Goal: Task Accomplishment & Management: Complete application form

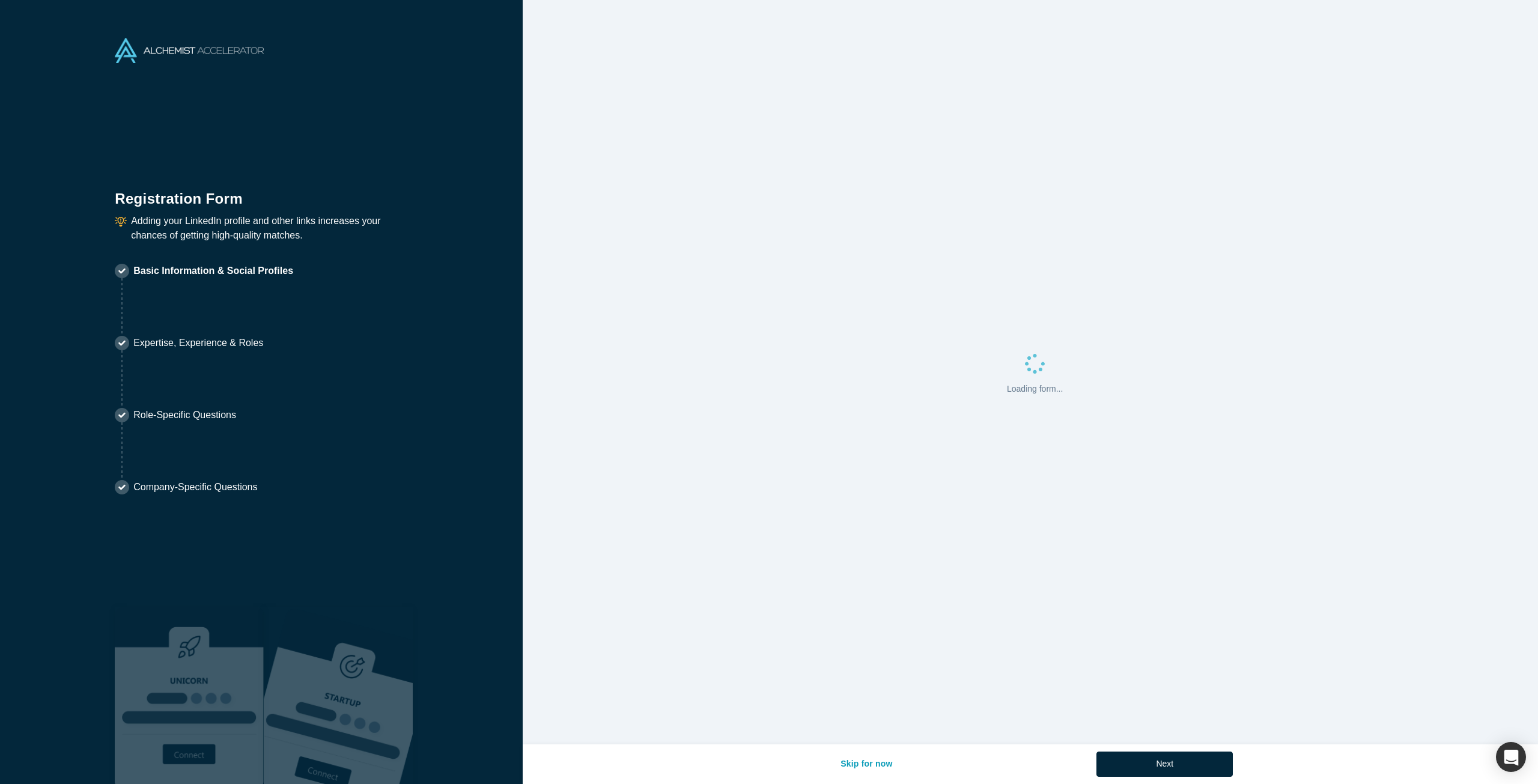
select select "US"
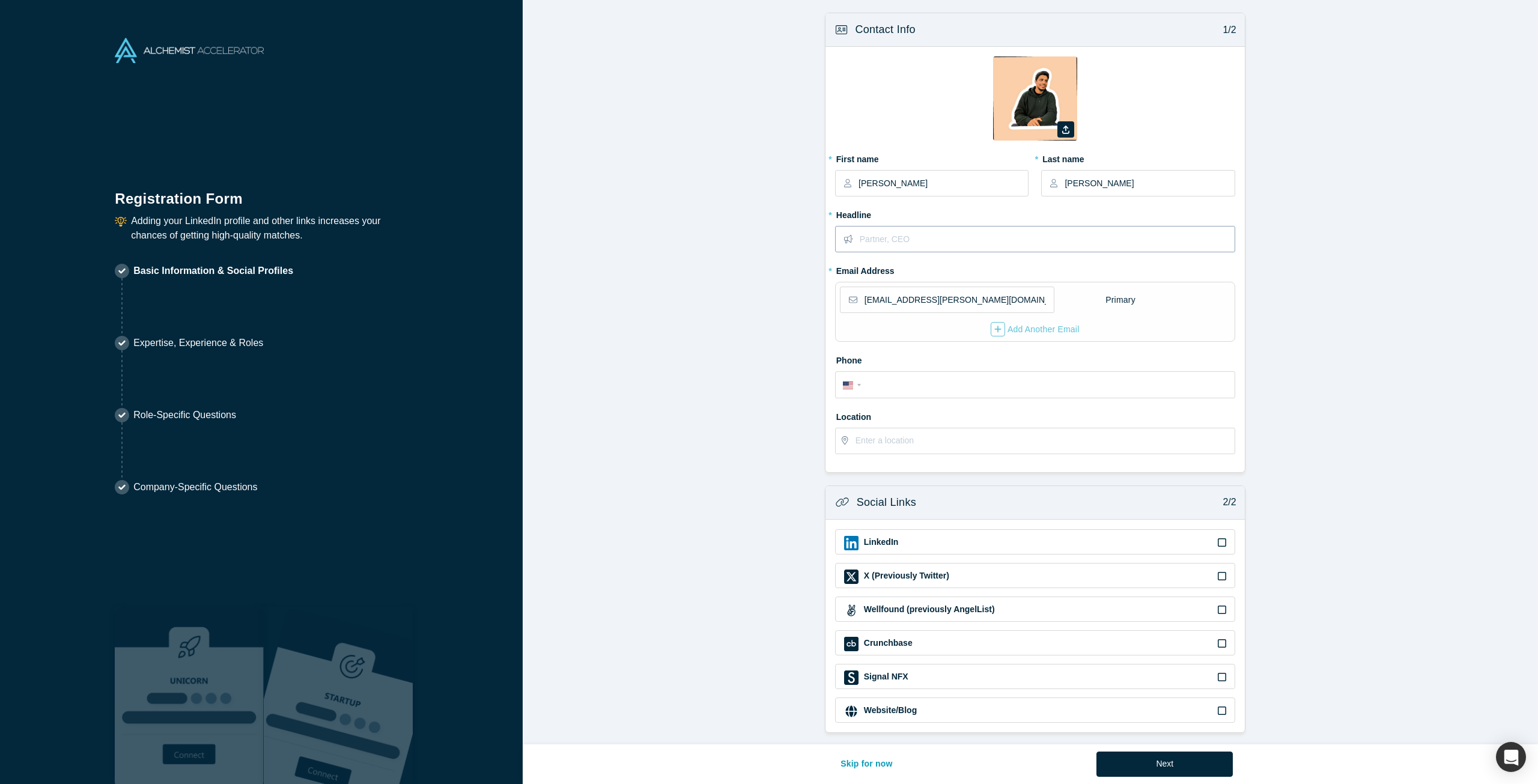
click at [882, 237] on input "text" at bounding box center [1047, 239] width 375 height 25
type input "Data Scientist, Google Devices & Services Marketing"
click at [957, 383] on input "tel" at bounding box center [1046, 385] width 363 height 17
type input "[PHONE_NUMBER]"
click at [915, 444] on input "text" at bounding box center [1045, 441] width 379 height 25
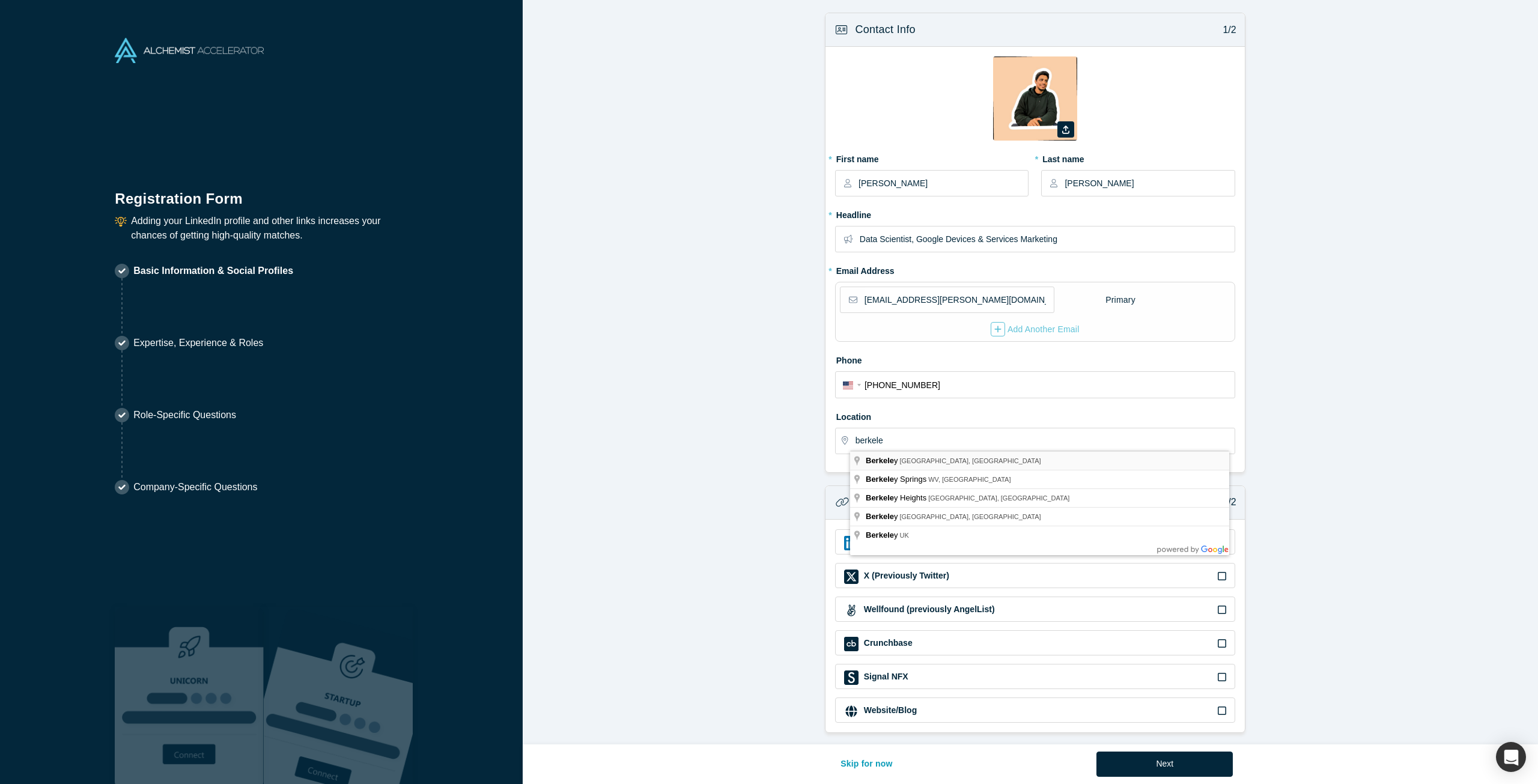
type input "[GEOGRAPHIC_DATA], [GEOGRAPHIC_DATA], [GEOGRAPHIC_DATA]"
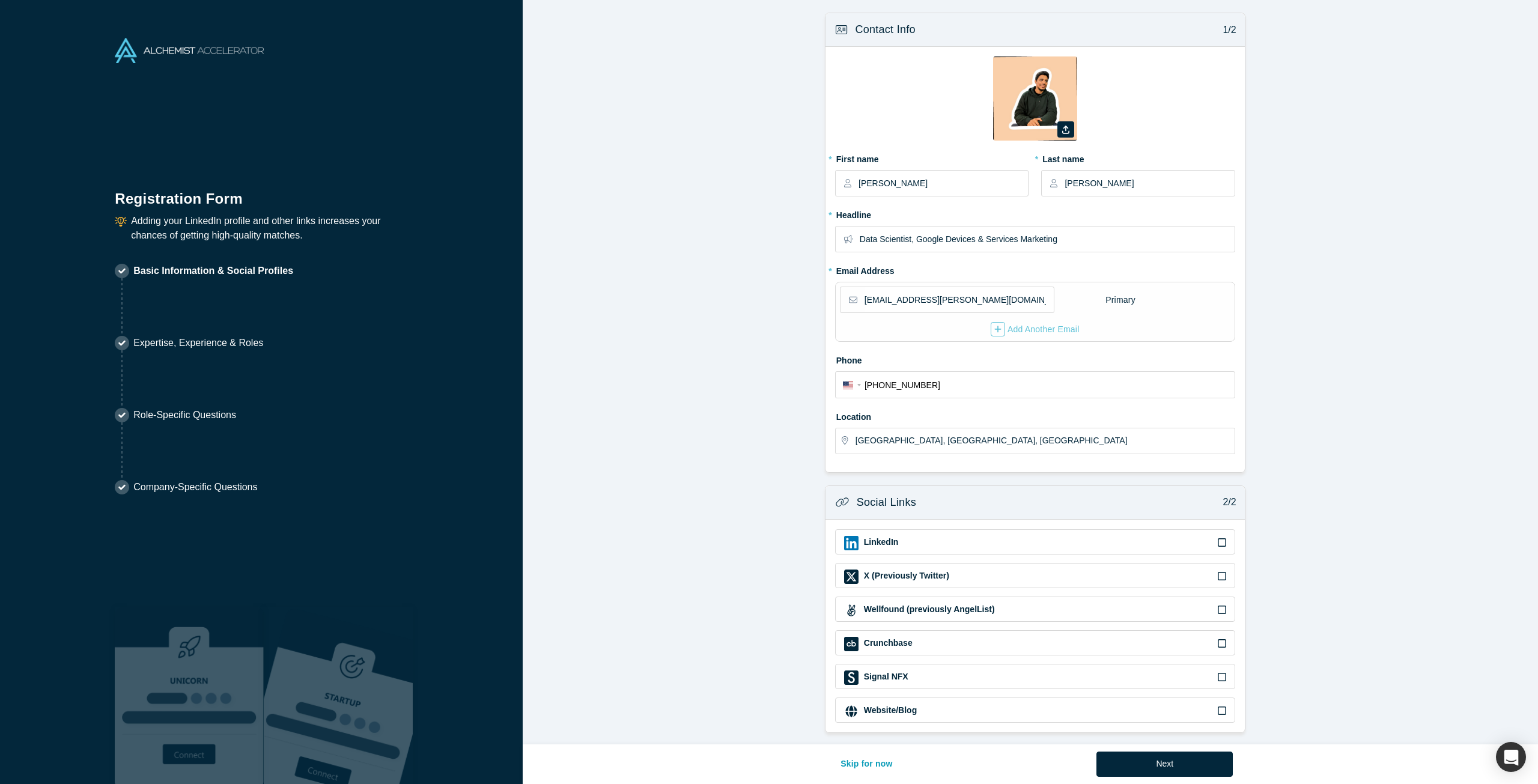
click at [711, 492] on form "Contact Info 1/2 Zoom Save Remove Upload New * First name [PERSON_NAME] * Last …" at bounding box center [1035, 373] width 1024 height 720
click at [1173, 763] on button "Next" at bounding box center [1165, 764] width 137 height 25
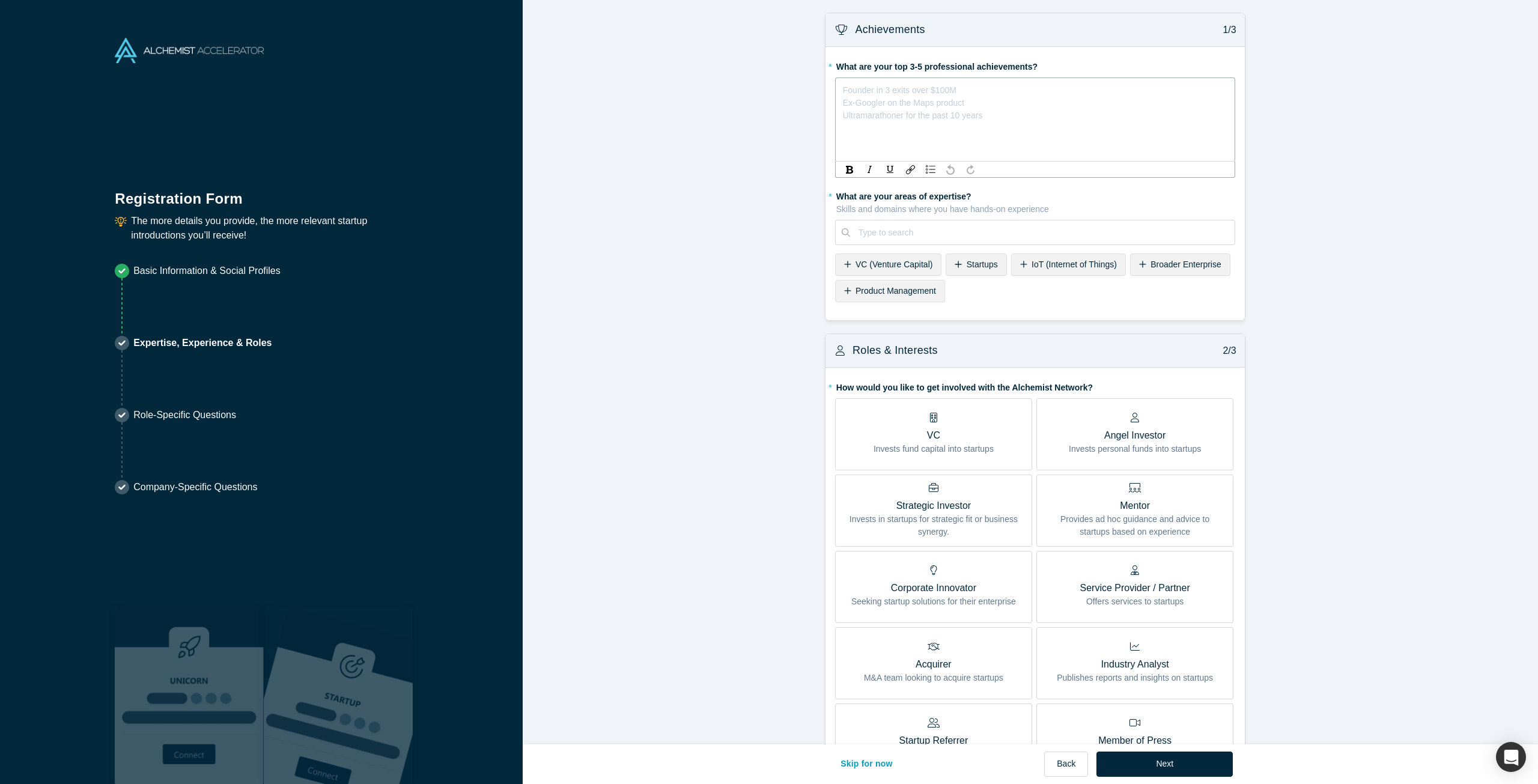
click at [915, 88] on div "rdw-editor" at bounding box center [1035, 88] width 384 height 13
click at [882, 115] on div "rdw-editor" at bounding box center [1035, 113] width 384 height 13
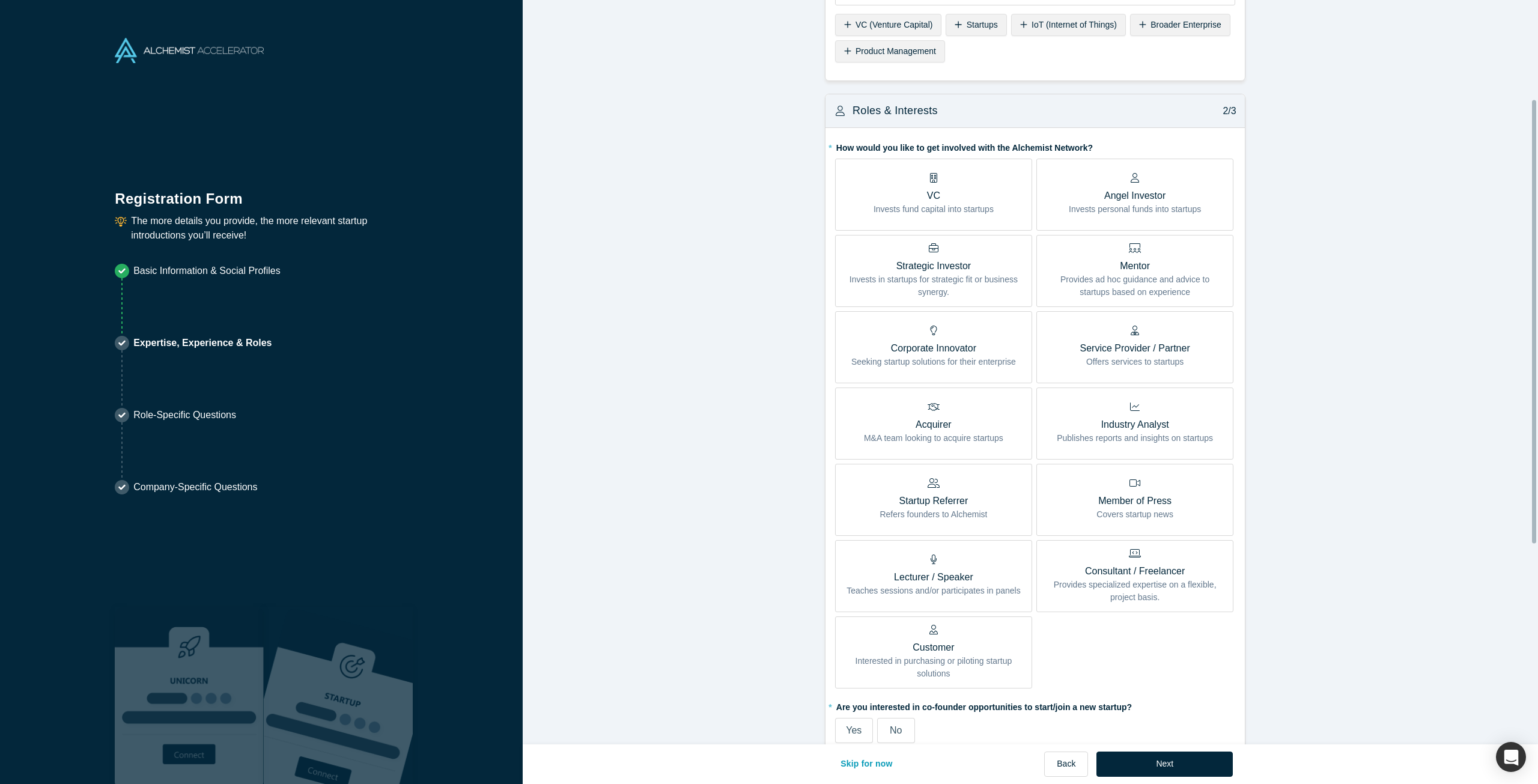
scroll to position [240, 0]
click at [1128, 270] on p "Mentor" at bounding box center [1135, 266] width 179 height 15
click at [0, 0] on input "Mentor Provides ad hoc guidance and advice to startups based on experience" at bounding box center [0, 0] width 0 height 0
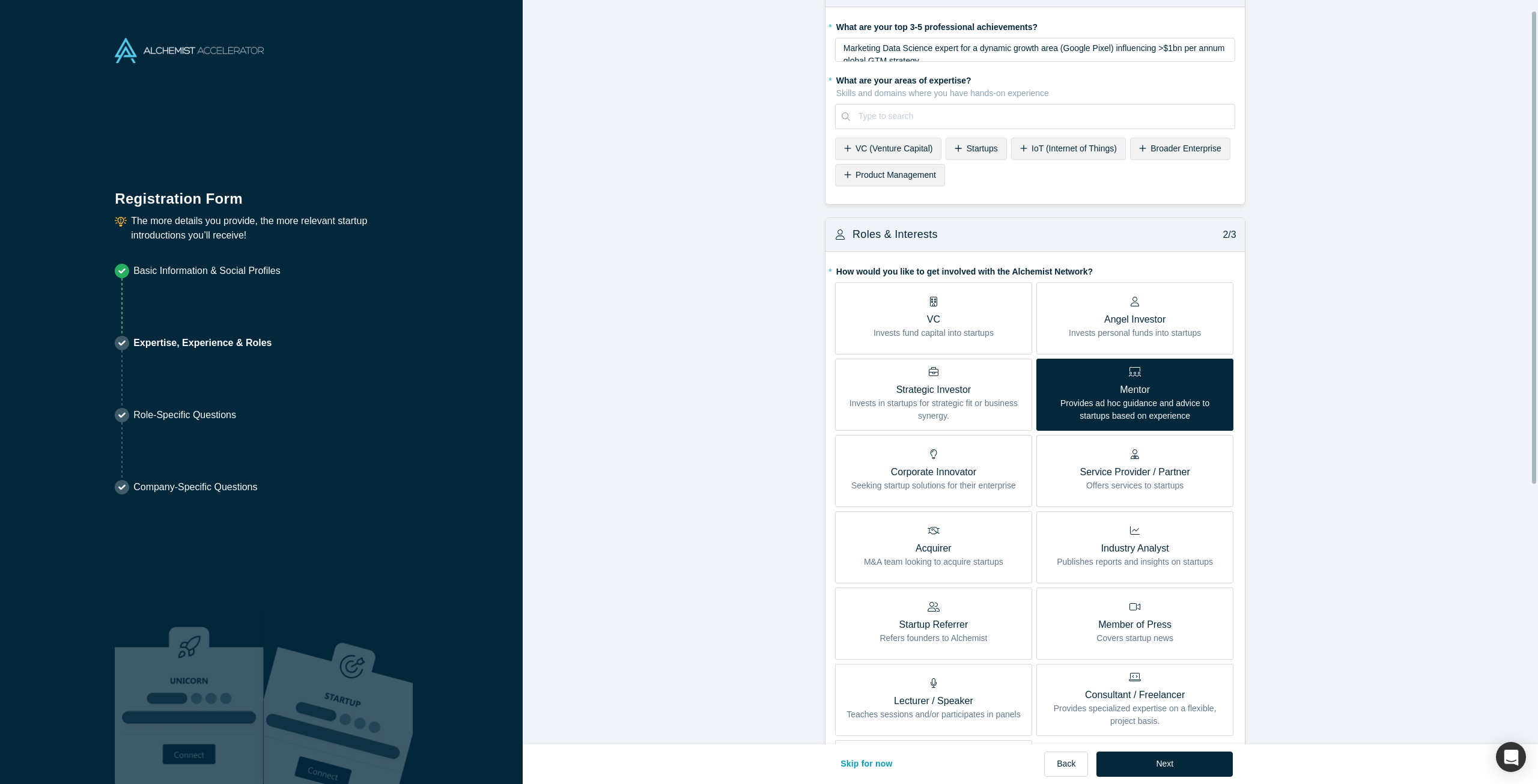
scroll to position [0, 0]
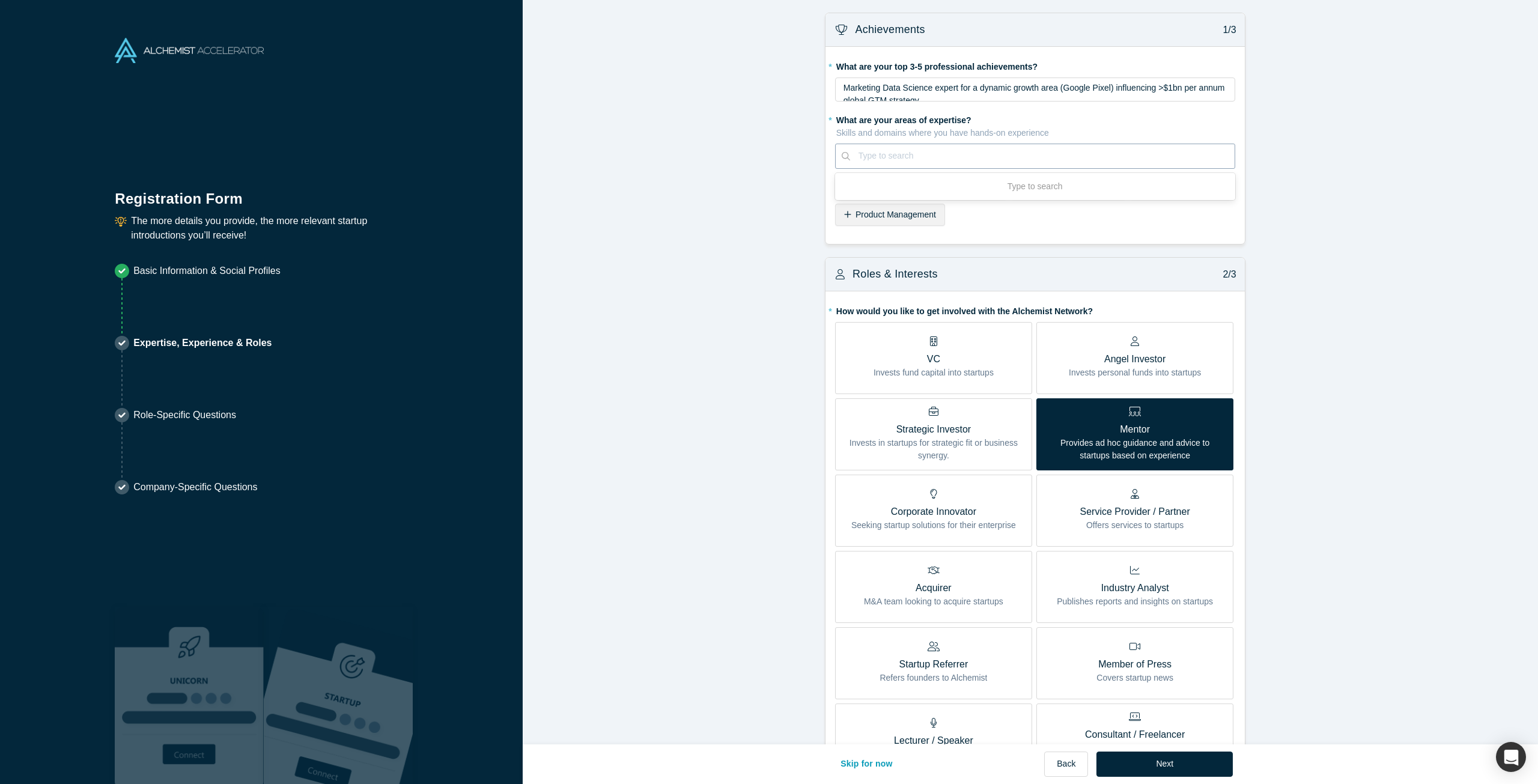
click at [919, 164] on div "Type to search" at bounding box center [1042, 156] width 384 height 20
type input "product mar"
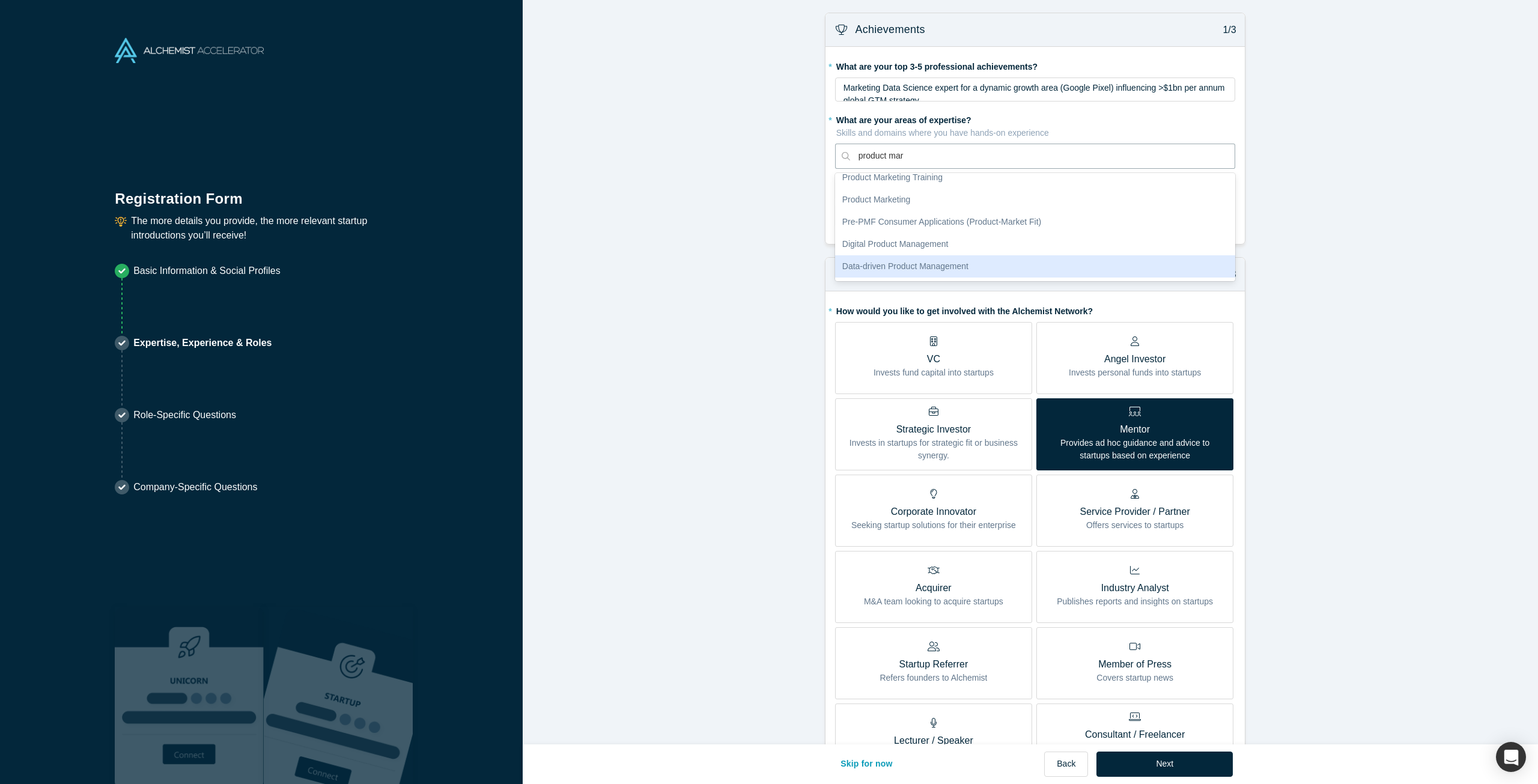
scroll to position [141, 0]
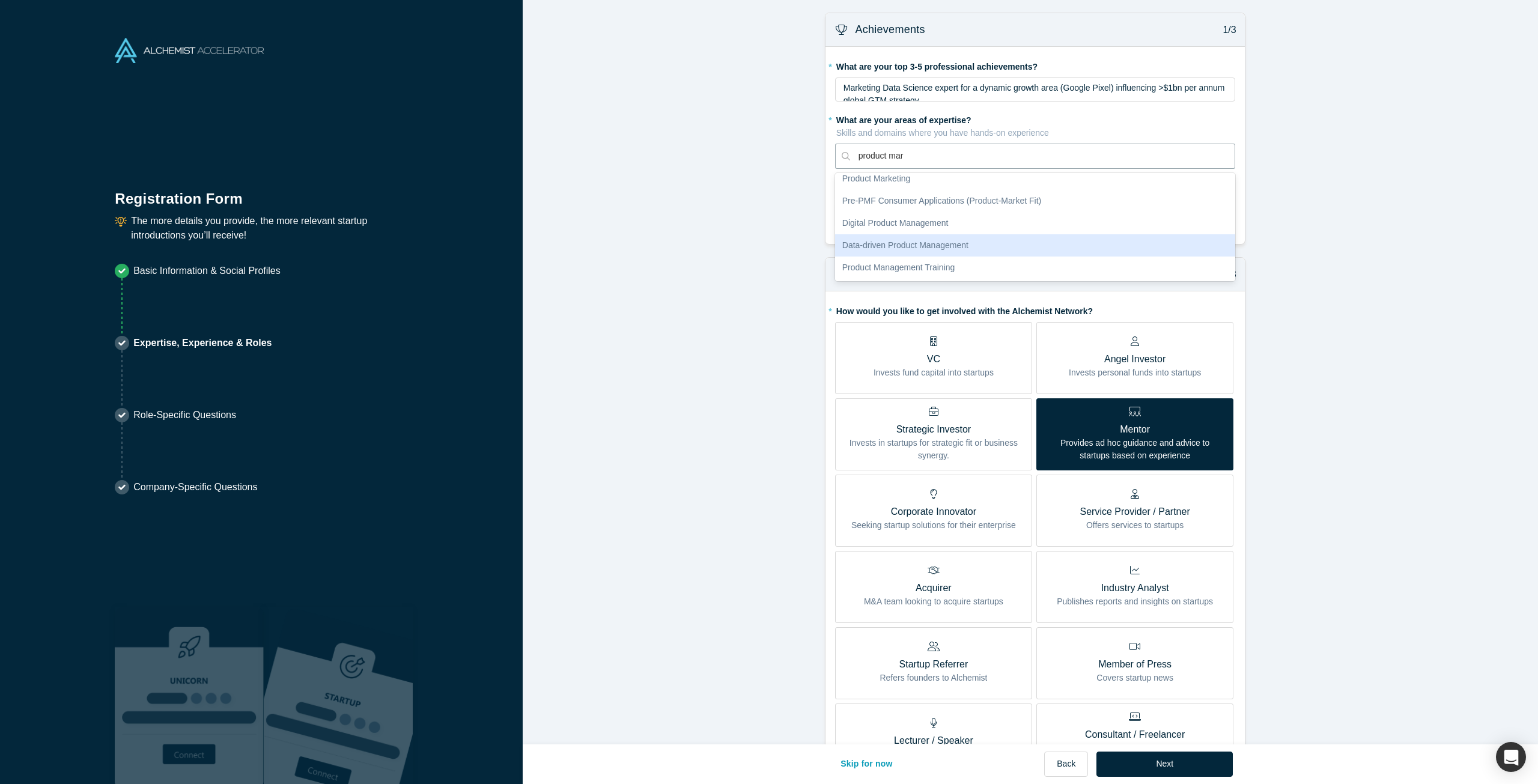
click at [943, 243] on div "Data-driven Product Management" at bounding box center [1035, 245] width 400 height 22
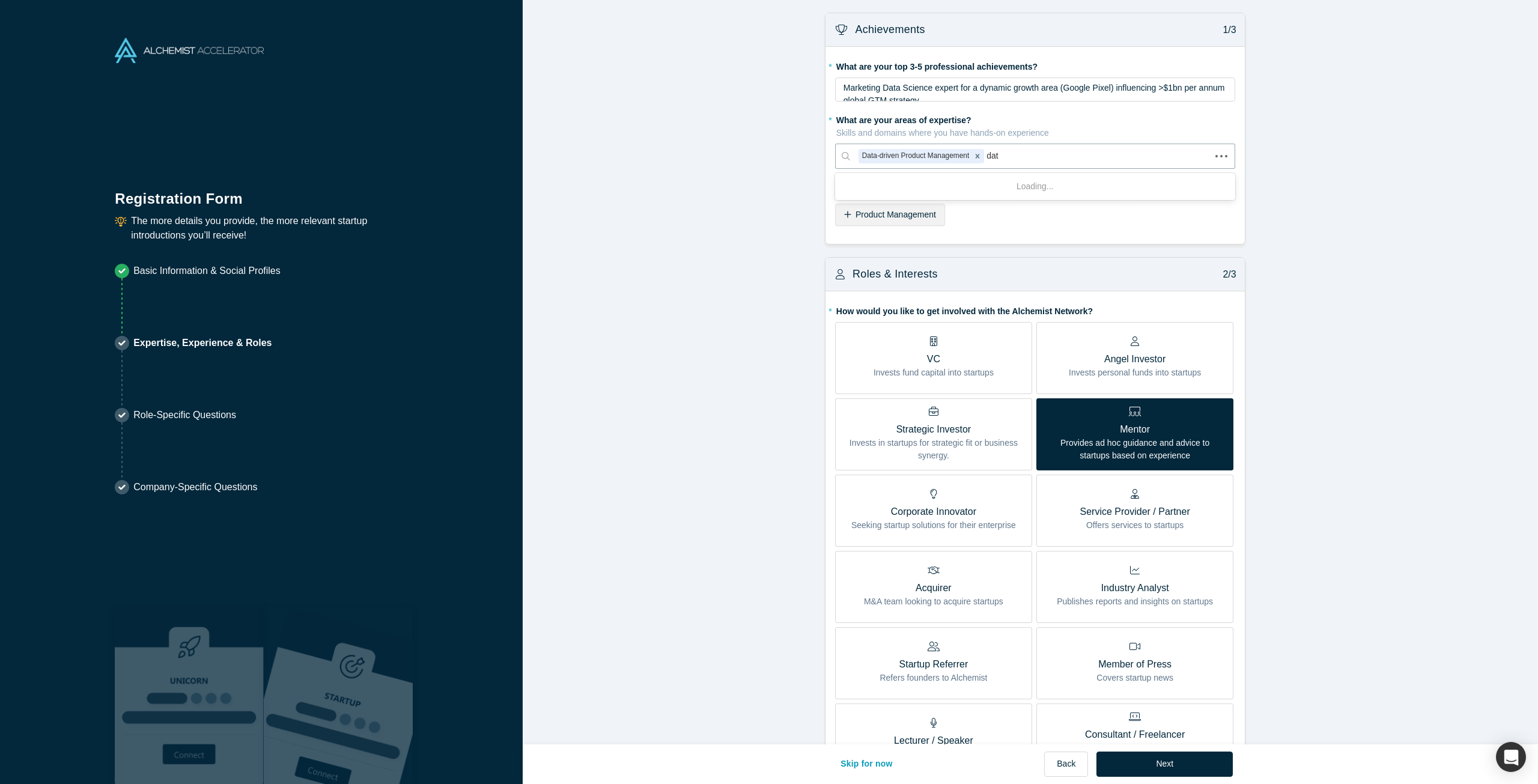
type input "data"
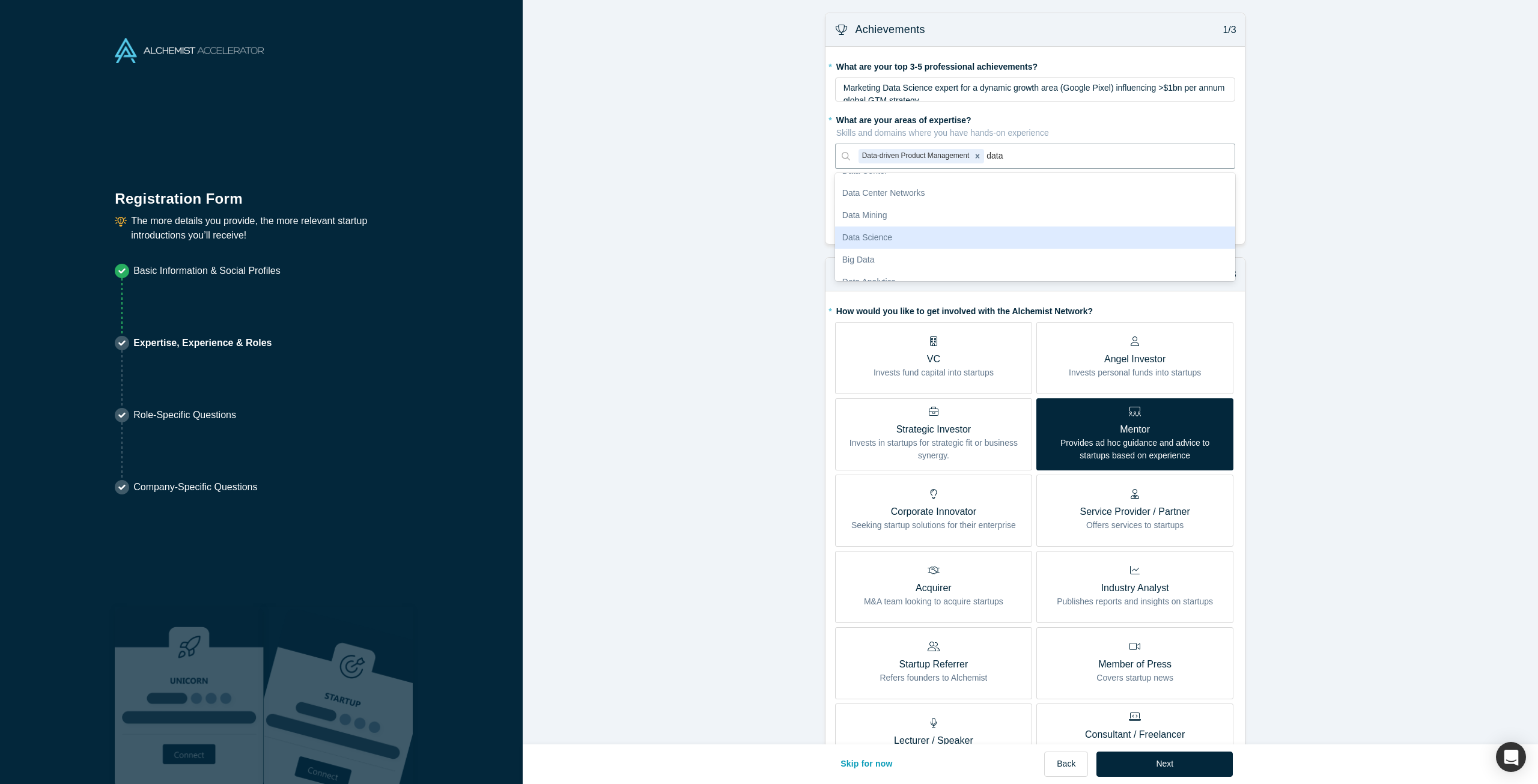
scroll to position [119, 0]
click at [931, 213] on div "Data Analytics" at bounding box center [1035, 224] width 400 height 22
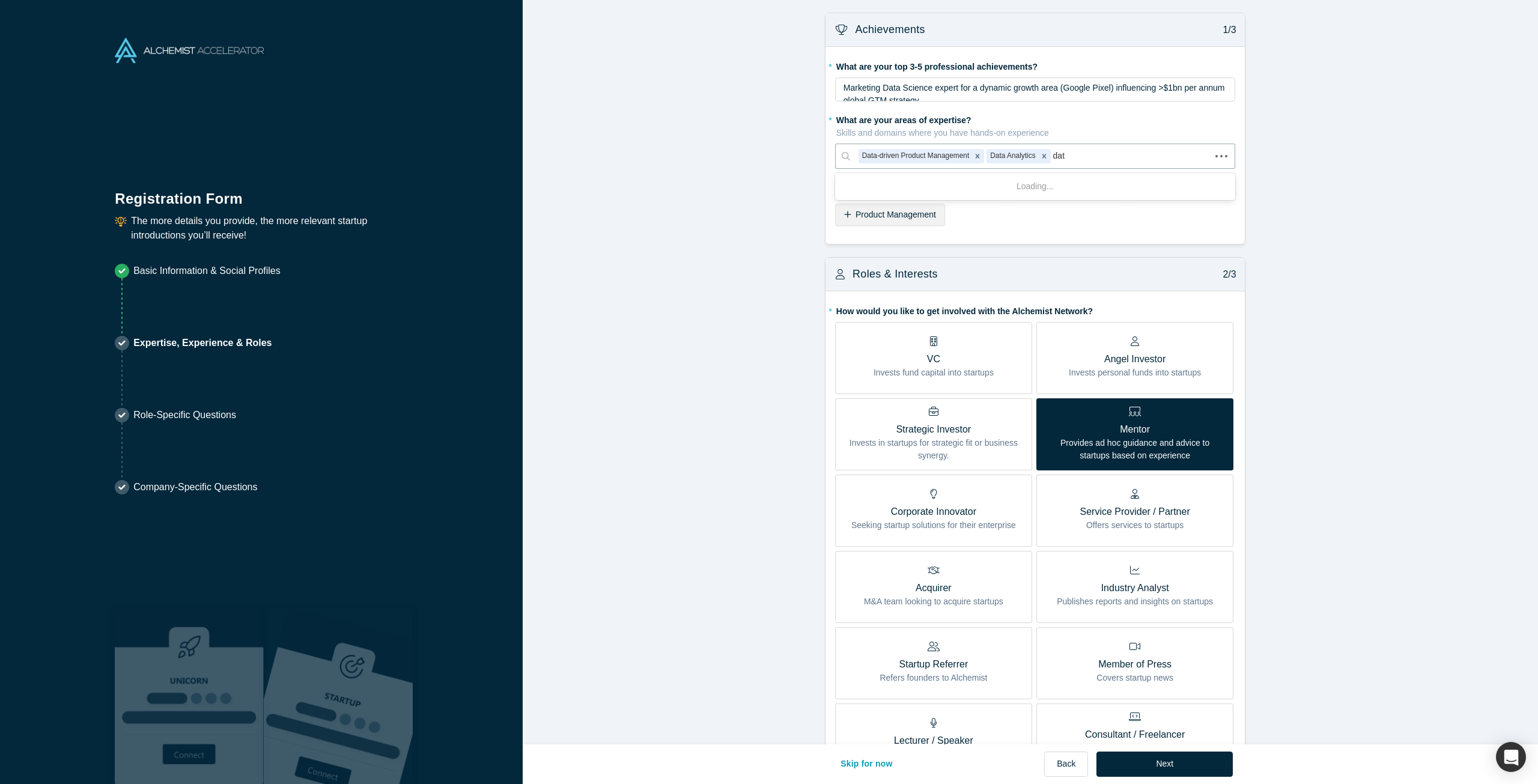
type input "data"
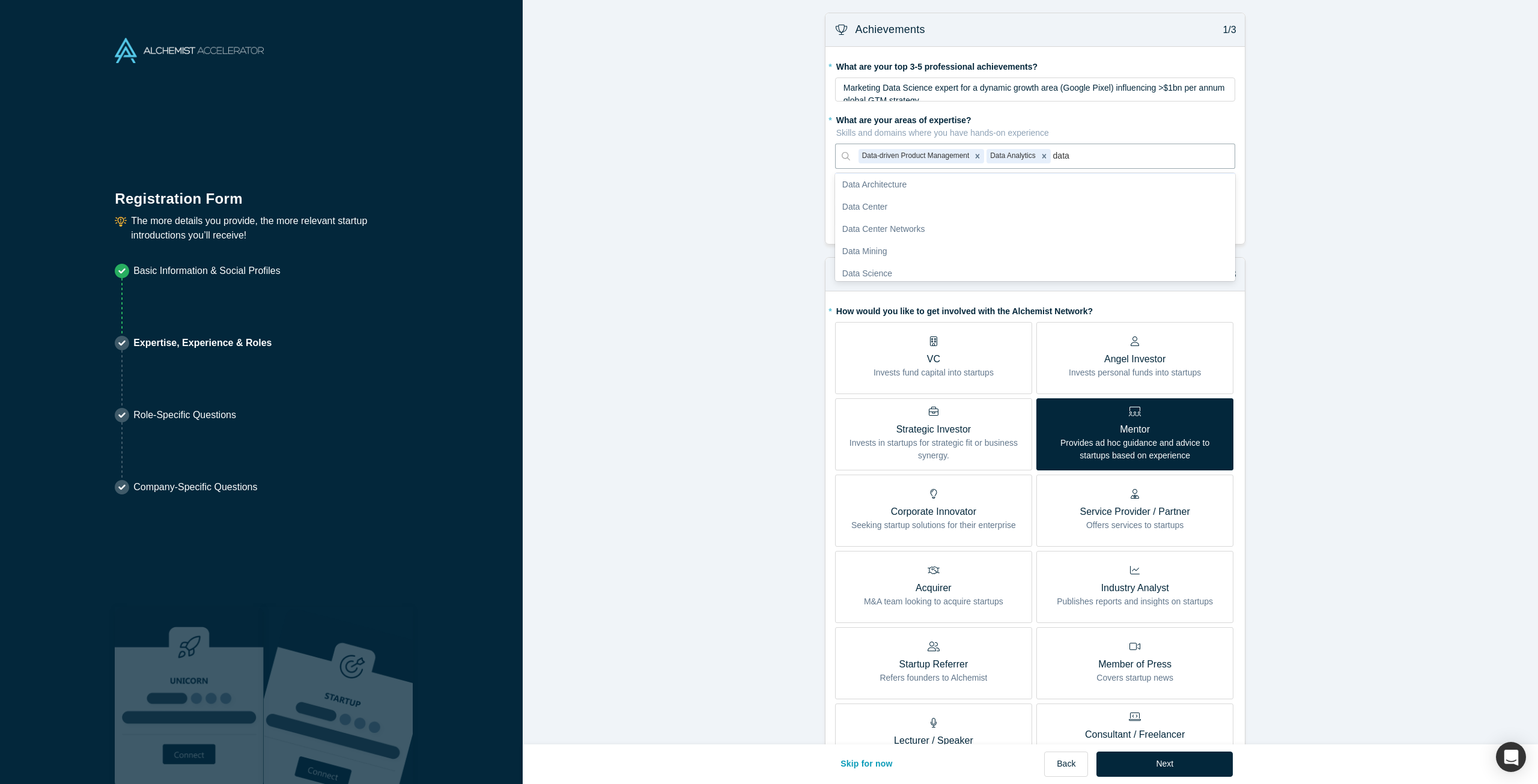
scroll to position [60, 0]
click at [909, 246] on div "Data Science" at bounding box center [1035, 237] width 400 height 22
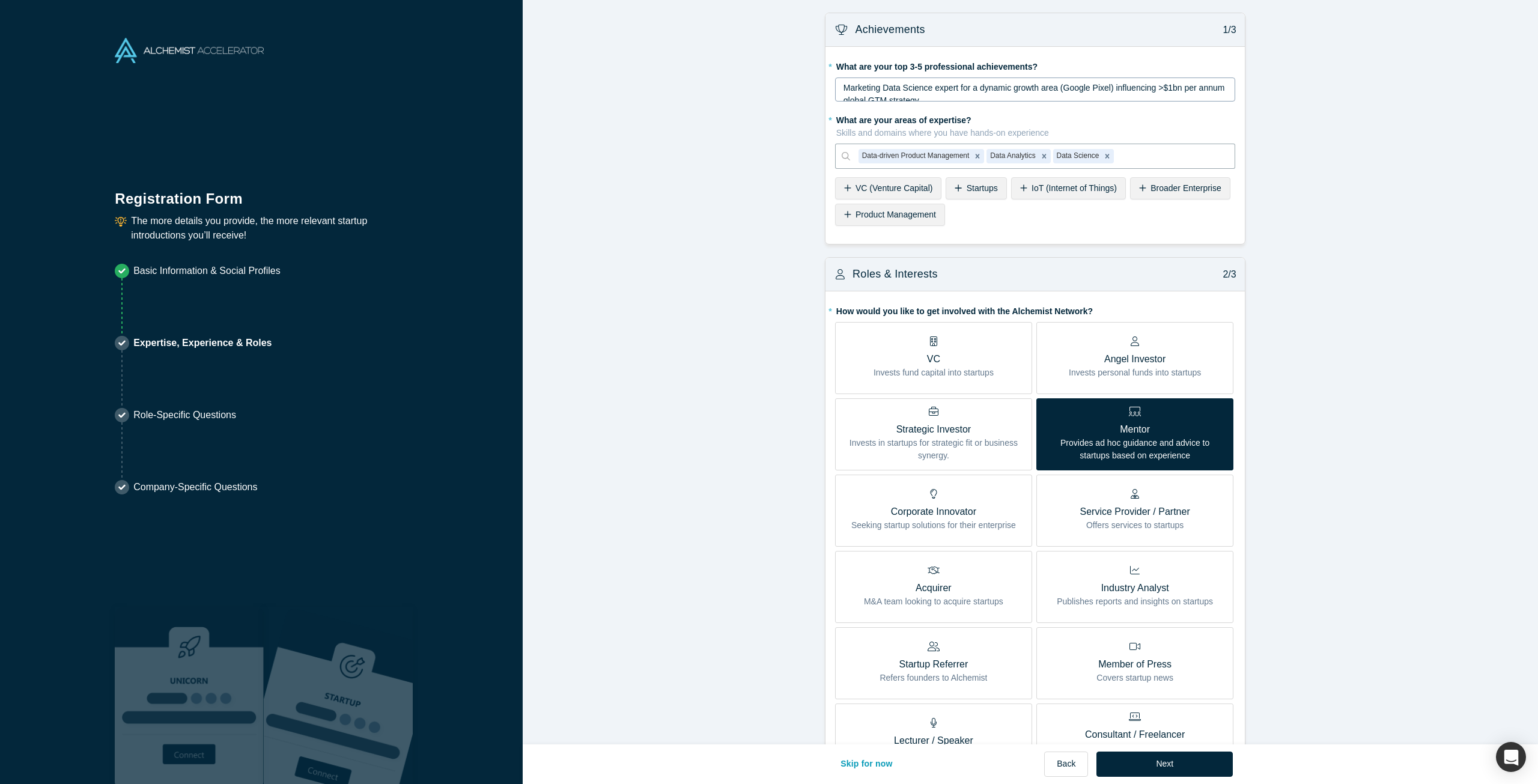
click at [1107, 91] on span "Marketing Data Science expert for a dynamic growth area (Google Pixel) influenc…" at bounding box center [1035, 94] width 384 height 22
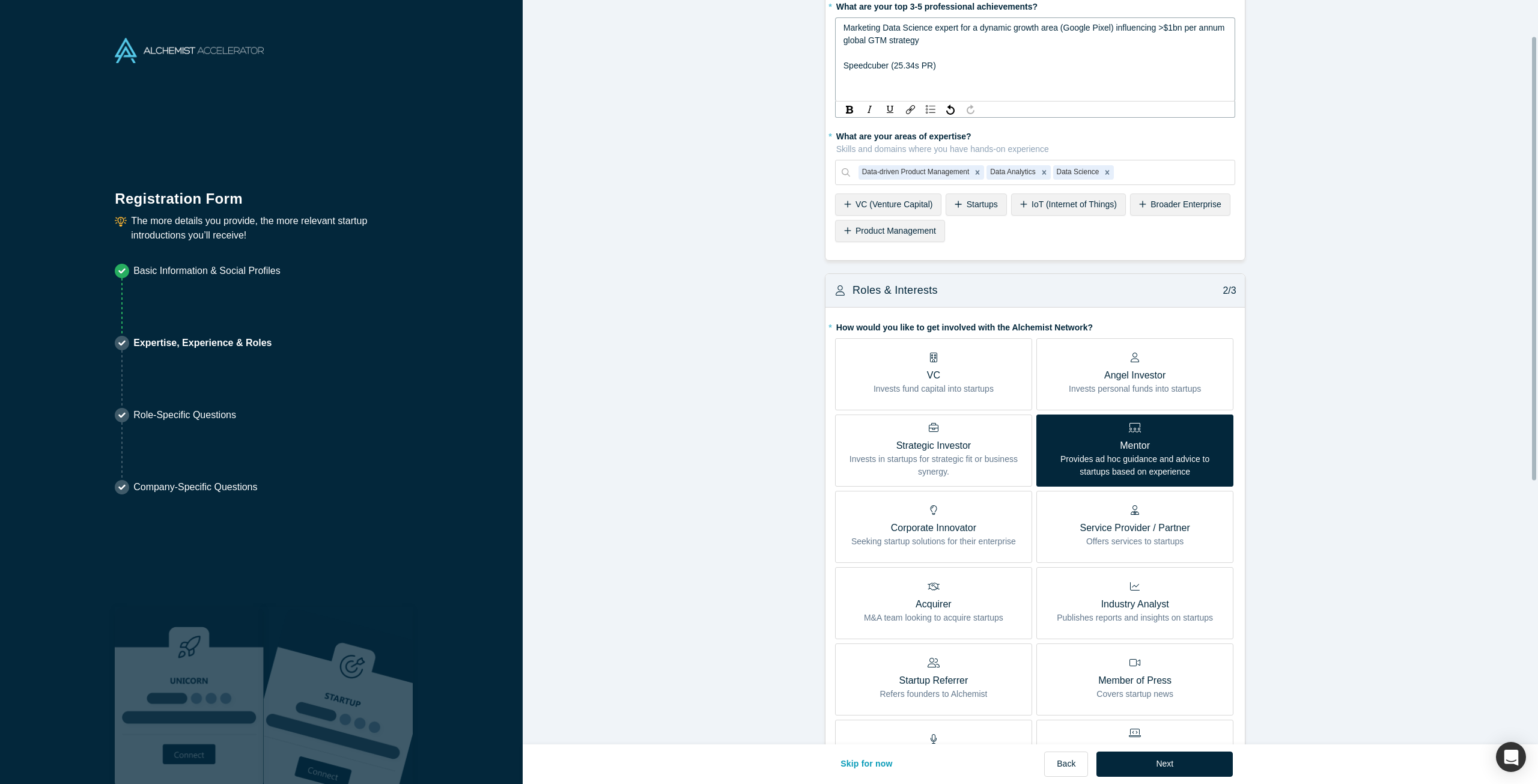
click at [848, 56] on div "rdw-editor" at bounding box center [1035, 53] width 384 height 13
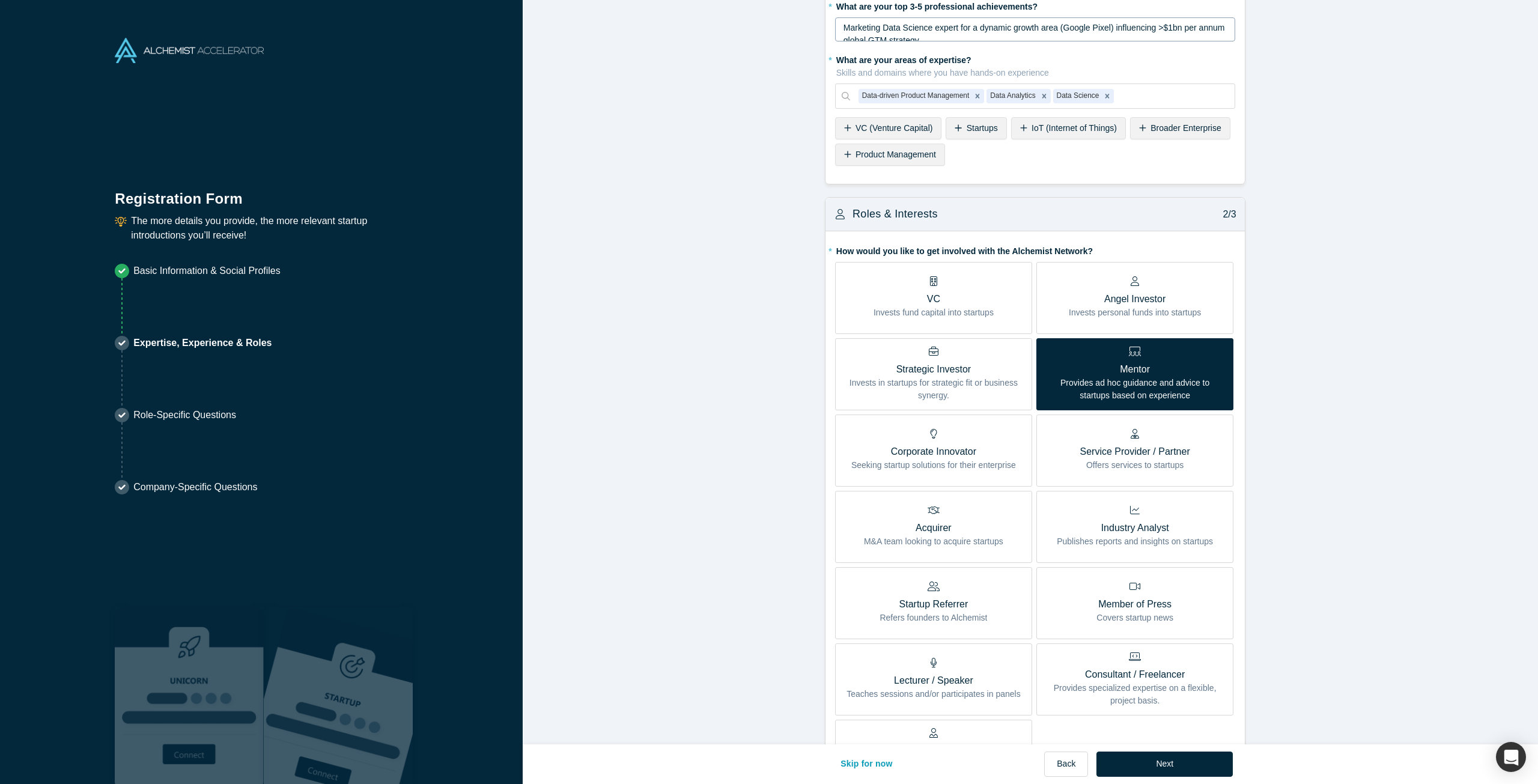
click at [762, 704] on form "Achievements 1/3 * What are your top 3-5 professional achievements? Marketing D…" at bounding box center [1035, 525] width 1024 height 1145
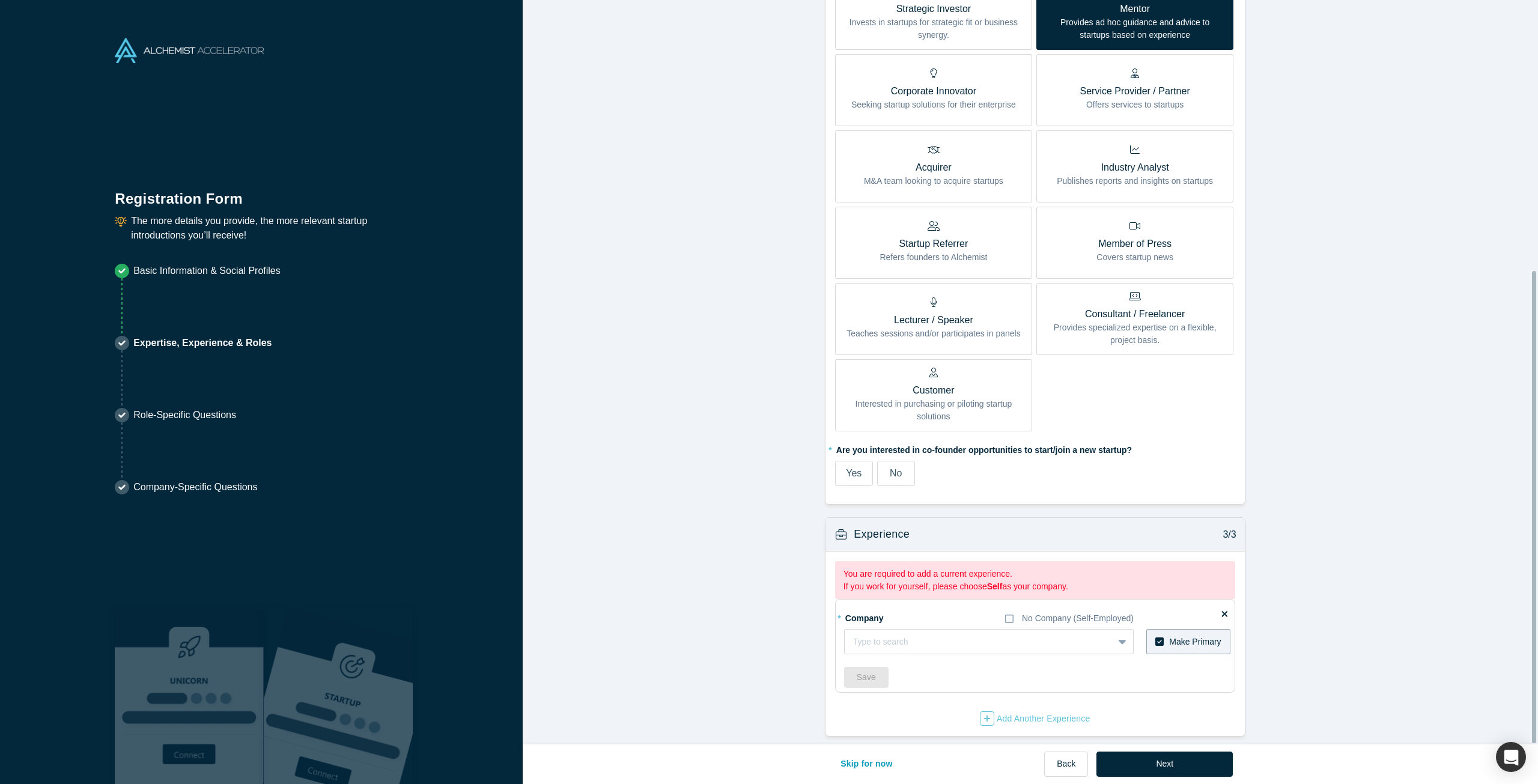
scroll to position [425, 0]
click at [858, 461] on label "Yes" at bounding box center [853, 473] width 38 height 25
click at [0, 0] on input "Yes" at bounding box center [0, 0] width 0 height 0
click at [894, 639] on div at bounding box center [967, 642] width 228 height 15
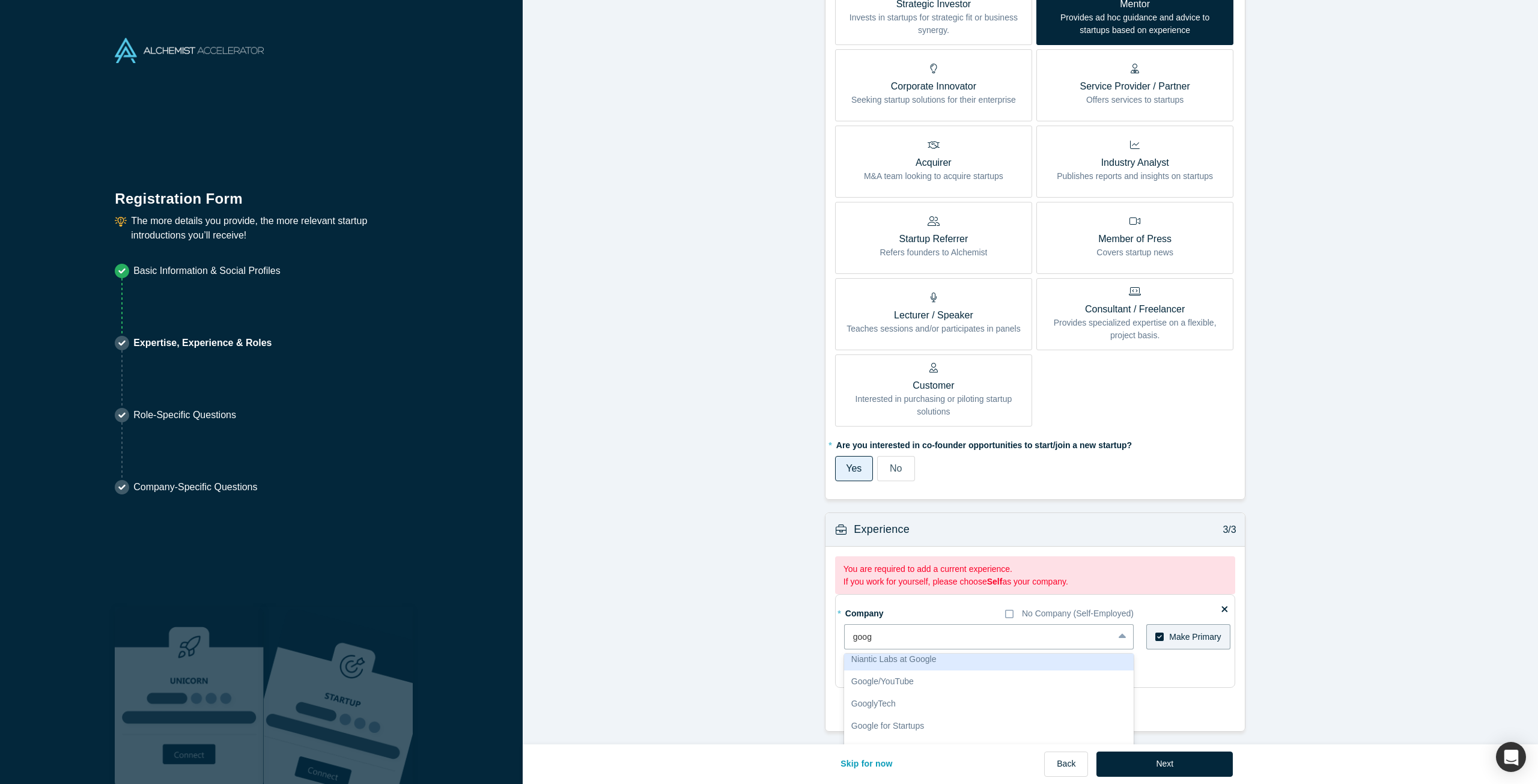
scroll to position [423, 0]
type input "google"
click at [915, 665] on div "Google" at bounding box center [989, 667] width 290 height 22
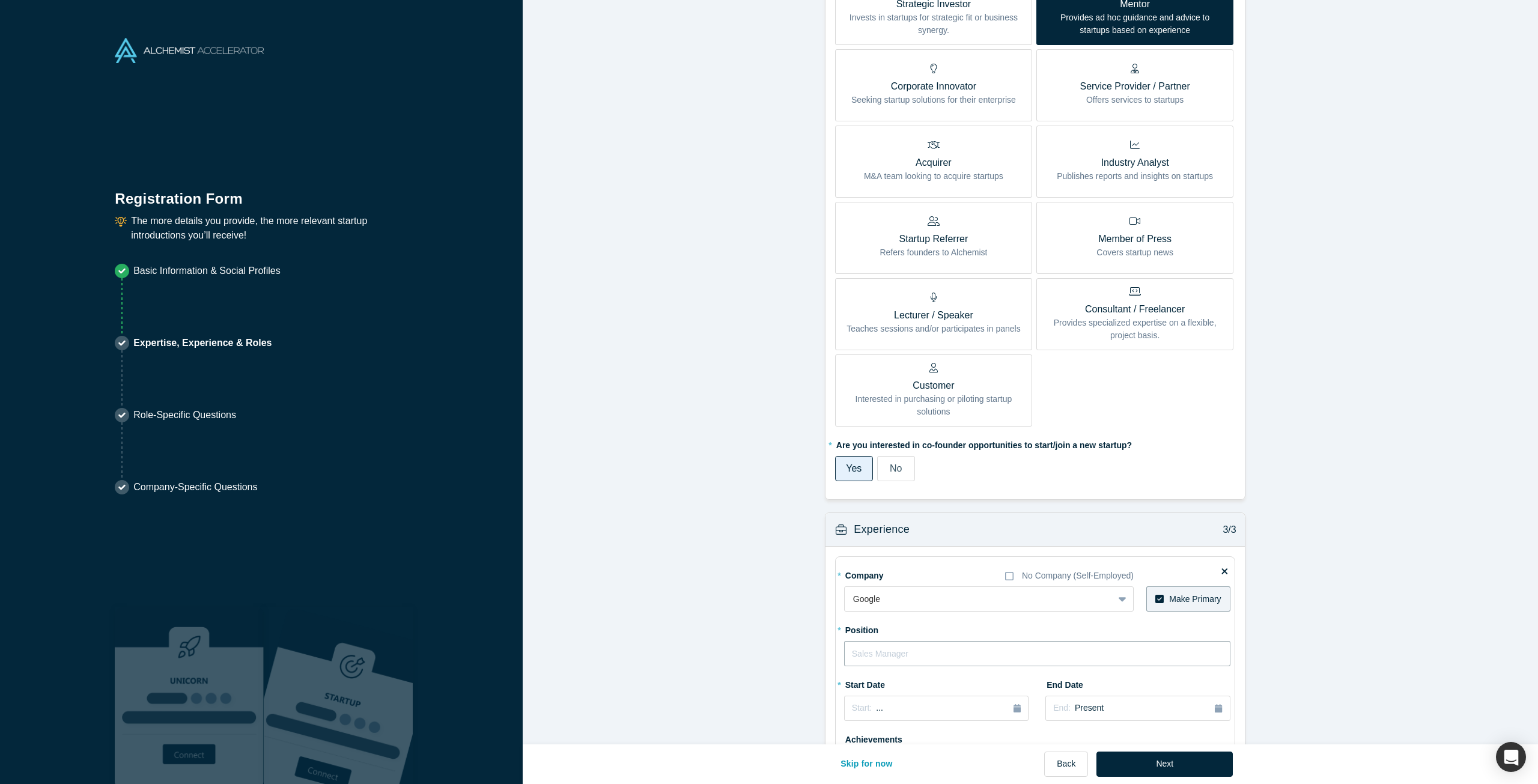
click at [970, 645] on input "text" at bounding box center [1037, 653] width 386 height 25
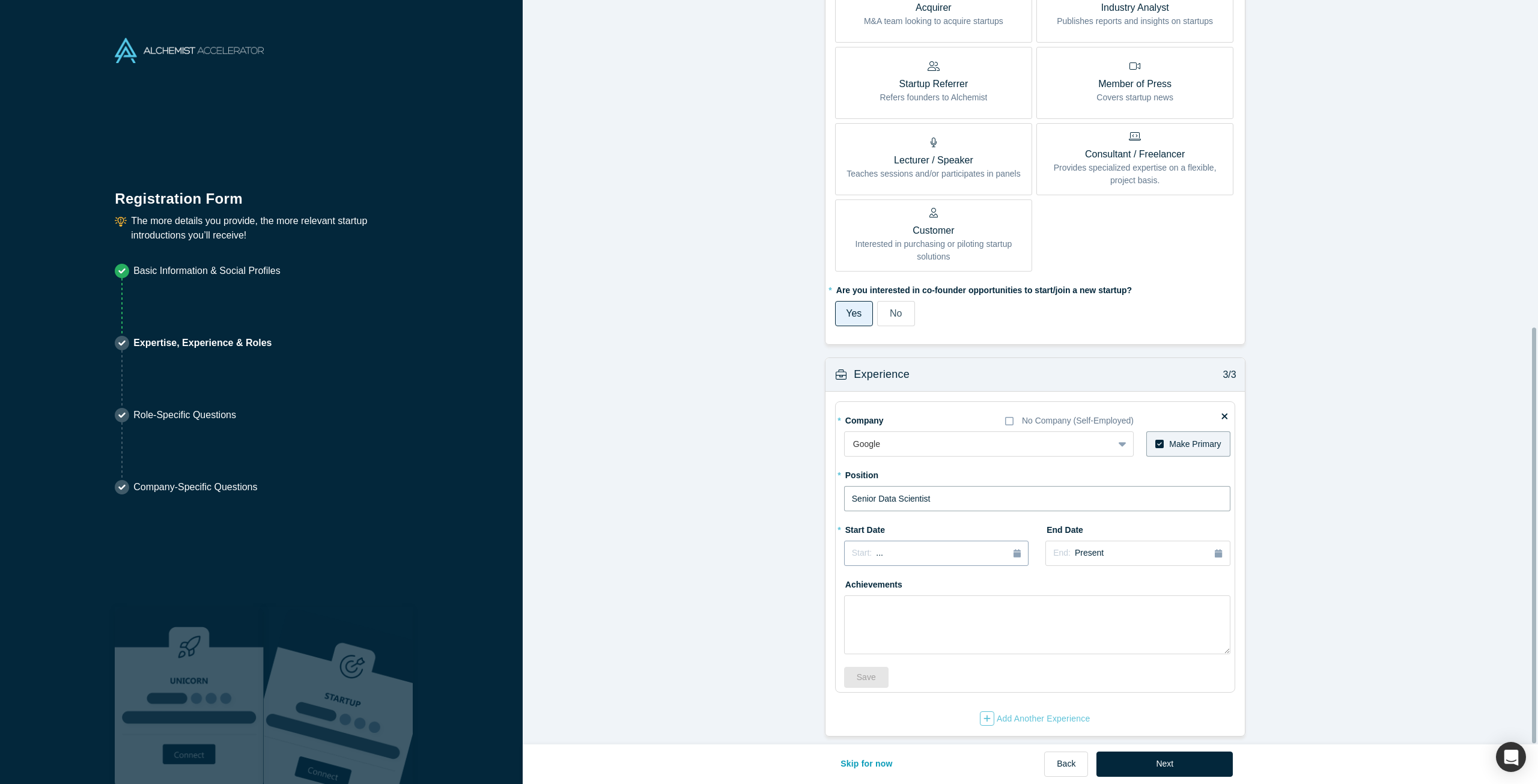
type input "Senior Data Scientist"
click at [995, 547] on div "Start: ..." at bounding box center [937, 553] width 169 height 13
click at [850, 582] on div "2025" at bounding box center [909, 588] width 131 height 25
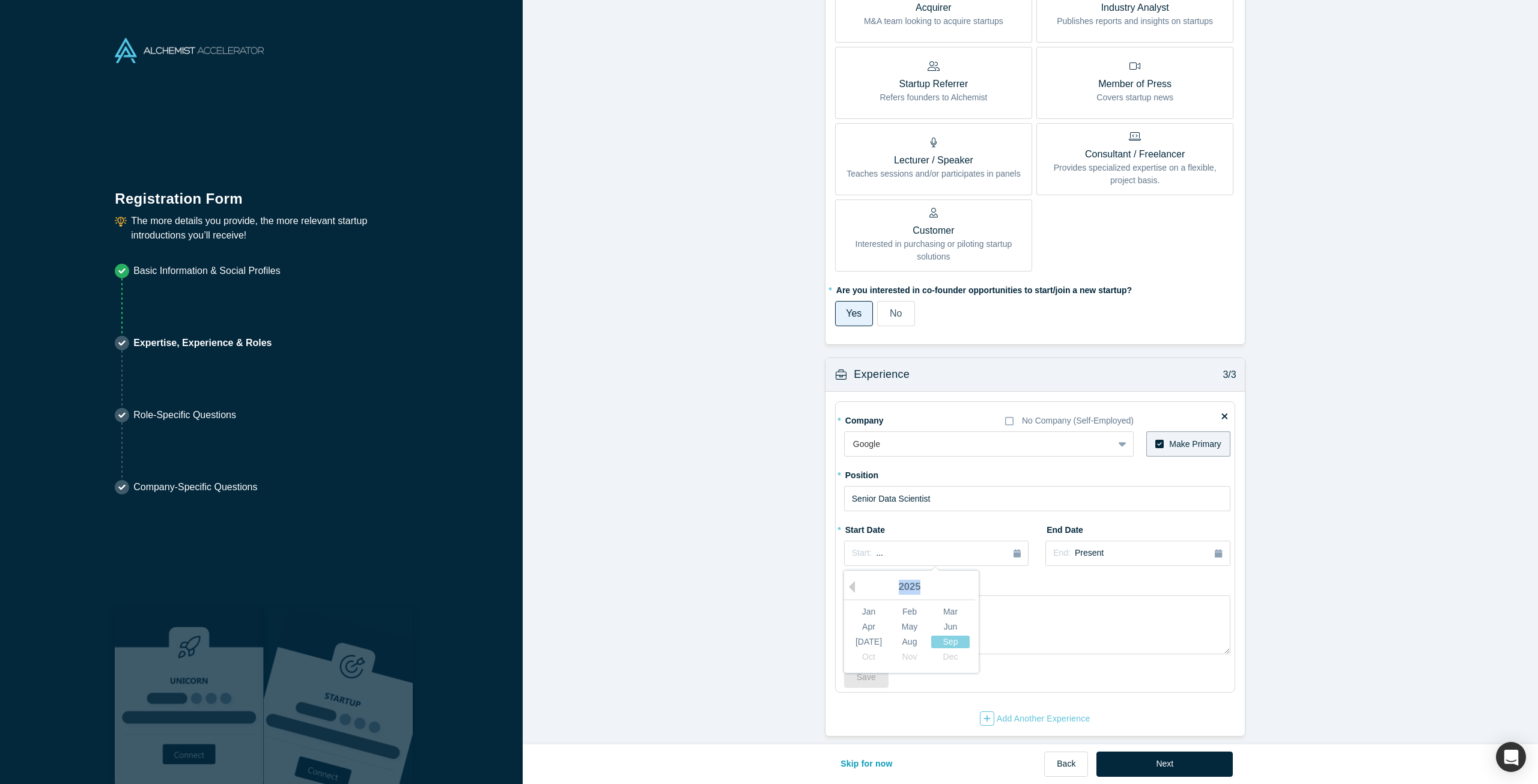
click at [850, 582] on div "2025" at bounding box center [909, 588] width 131 height 25
click at [849, 581] on button "Previous Year" at bounding box center [849, 587] width 12 height 12
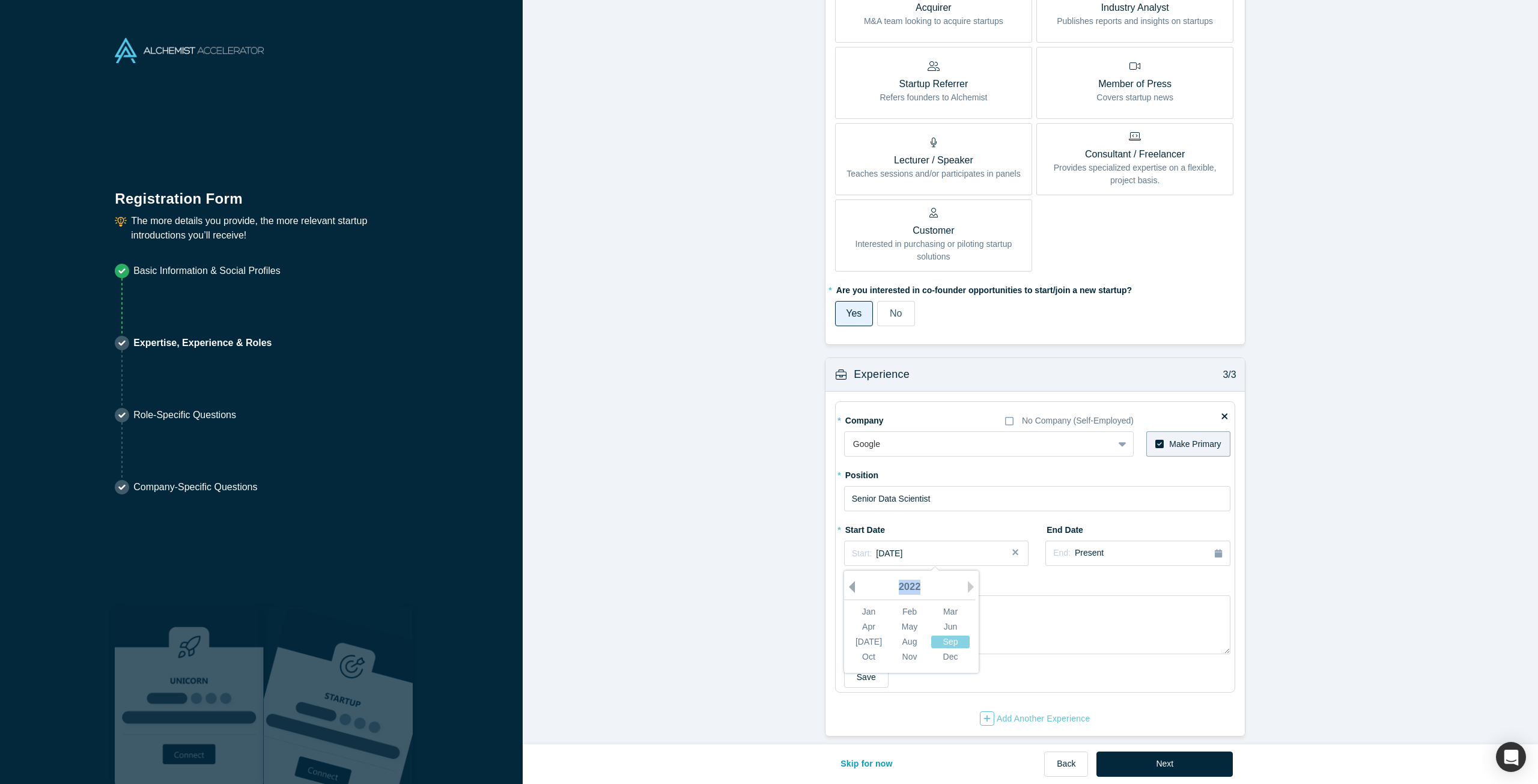
click at [849, 581] on button "Previous Year" at bounding box center [849, 587] width 12 height 12
click at [944, 636] on div "Sep" at bounding box center [950, 642] width 38 height 13
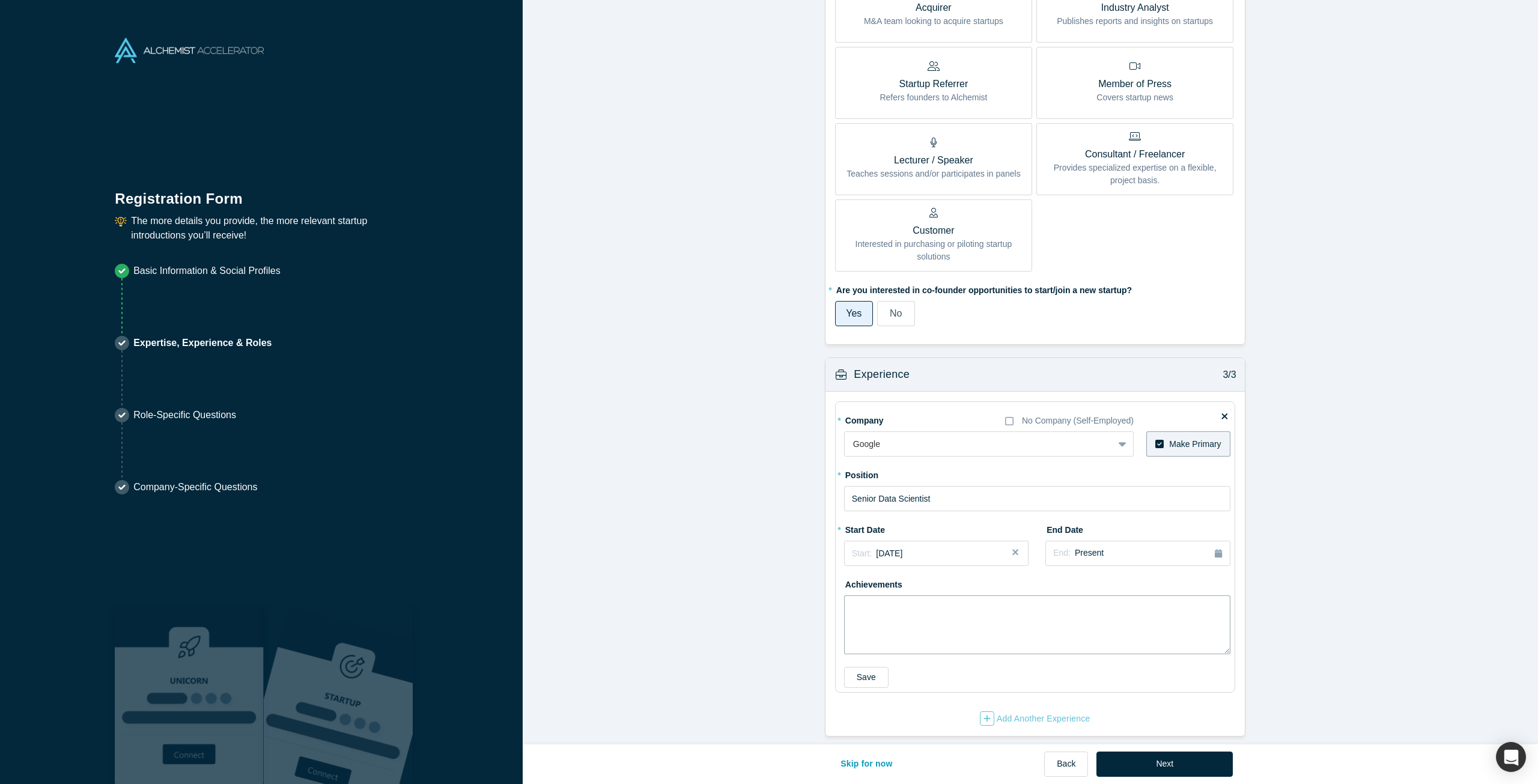
click at [1125, 598] on textarea at bounding box center [1037, 624] width 386 height 59
click at [951, 615] on textarea "Lead detailed traffic and conversion analytics for Google first-party channel s…" at bounding box center [1037, 624] width 386 height 59
click at [1217, 613] on textarea "Lead detailed traffic and conversion analytics for Google first-party channel s…" at bounding box center [1037, 624] width 386 height 59
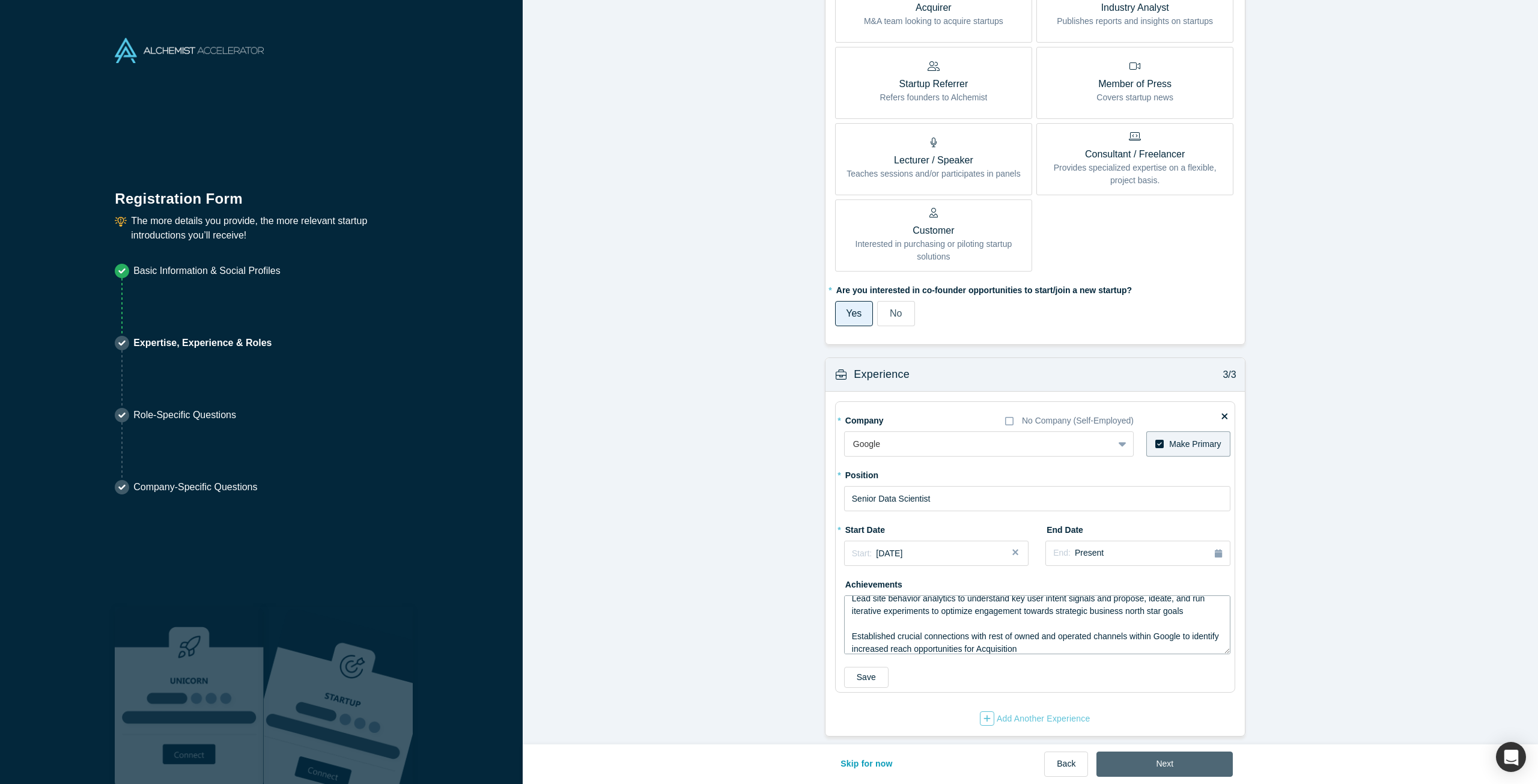
type textarea "Lead detailed traffic and conversion analytics for Google first-party channel s…"
click at [1154, 764] on button "Next" at bounding box center [1165, 764] width 137 height 25
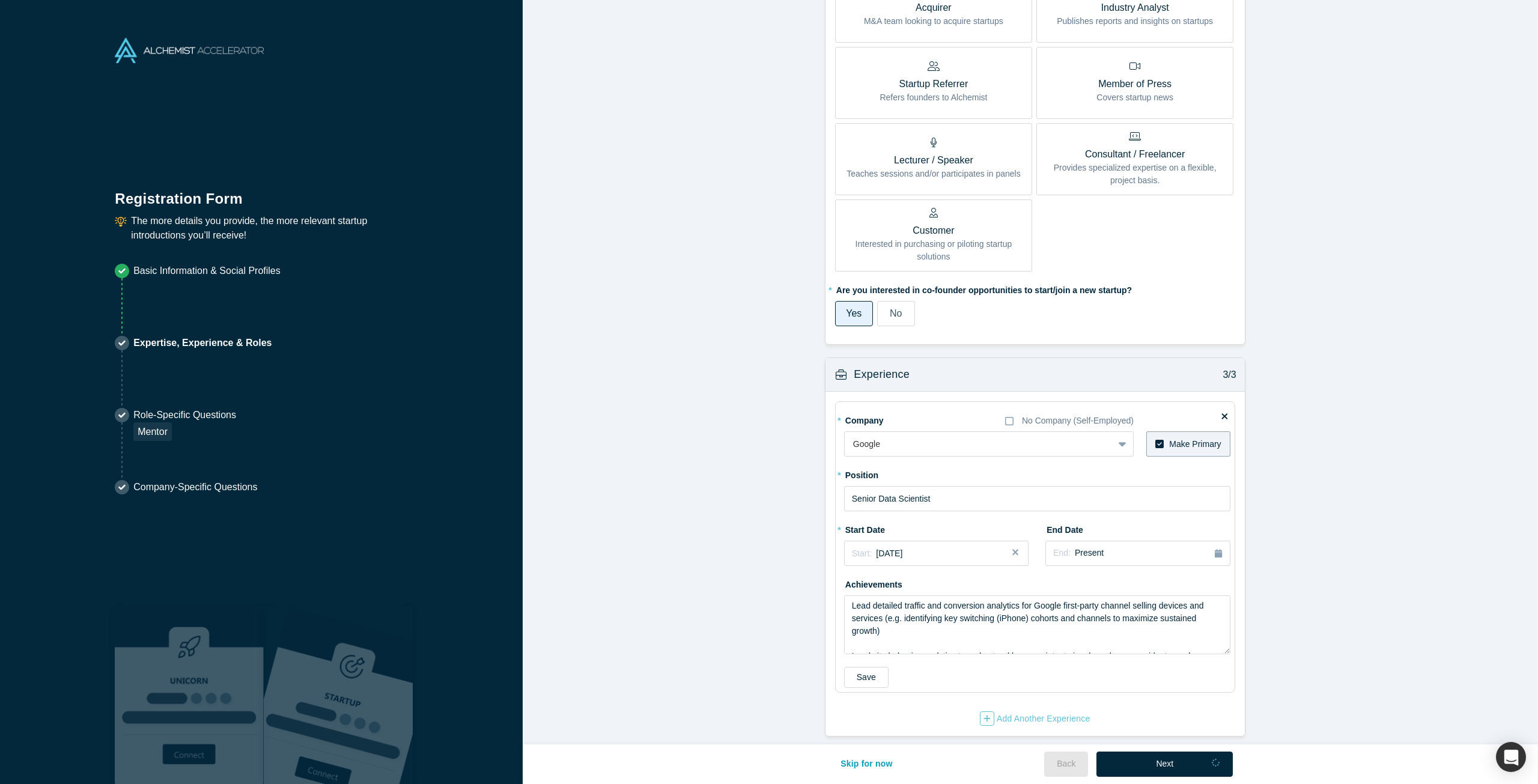
scroll to position [0, 0]
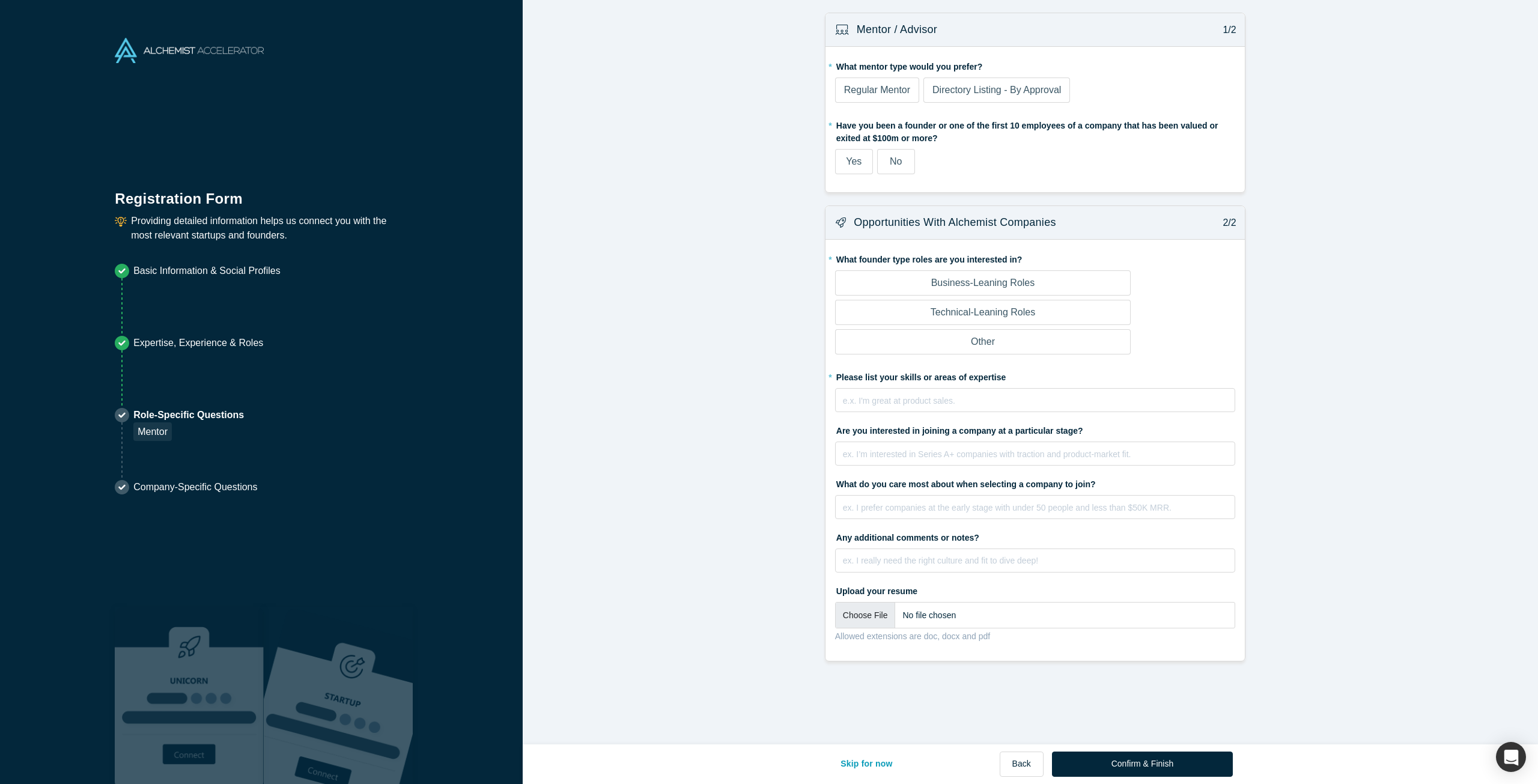
click at [844, 95] on span "Regular Mentor" at bounding box center [877, 89] width 66 height 10
click at [0, 0] on input "Regular Mentor" at bounding box center [0, 0] width 0 height 0
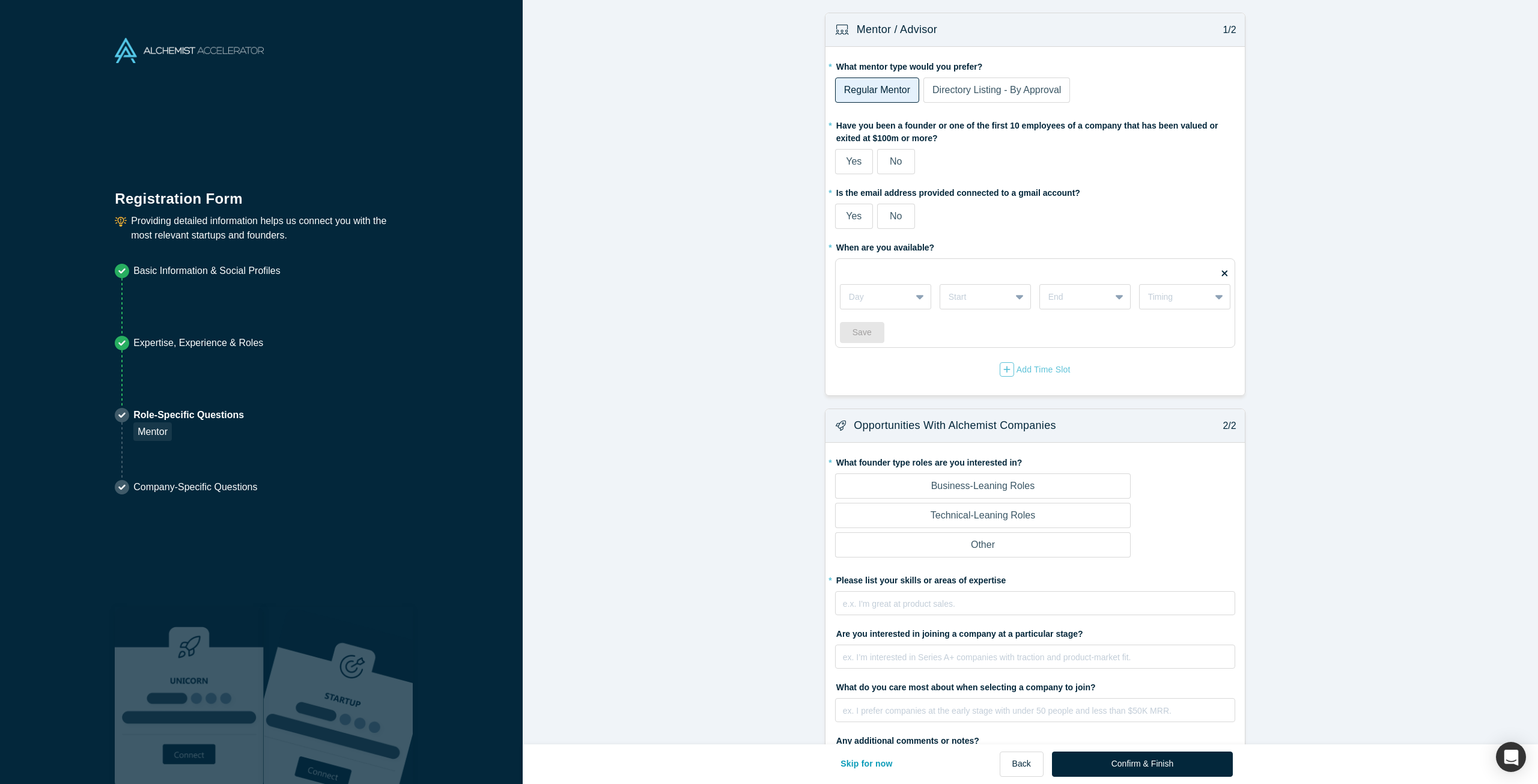
click at [882, 159] on label "No" at bounding box center [896, 162] width 38 height 25
click at [0, 0] on input "No" at bounding box center [0, 0] width 0 height 0
click at [848, 209] on div "Yes" at bounding box center [854, 216] width 16 height 15
click at [0, 0] on input "Yes" at bounding box center [0, 0] width 0 height 0
click at [894, 297] on div at bounding box center [875, 297] width 53 height 15
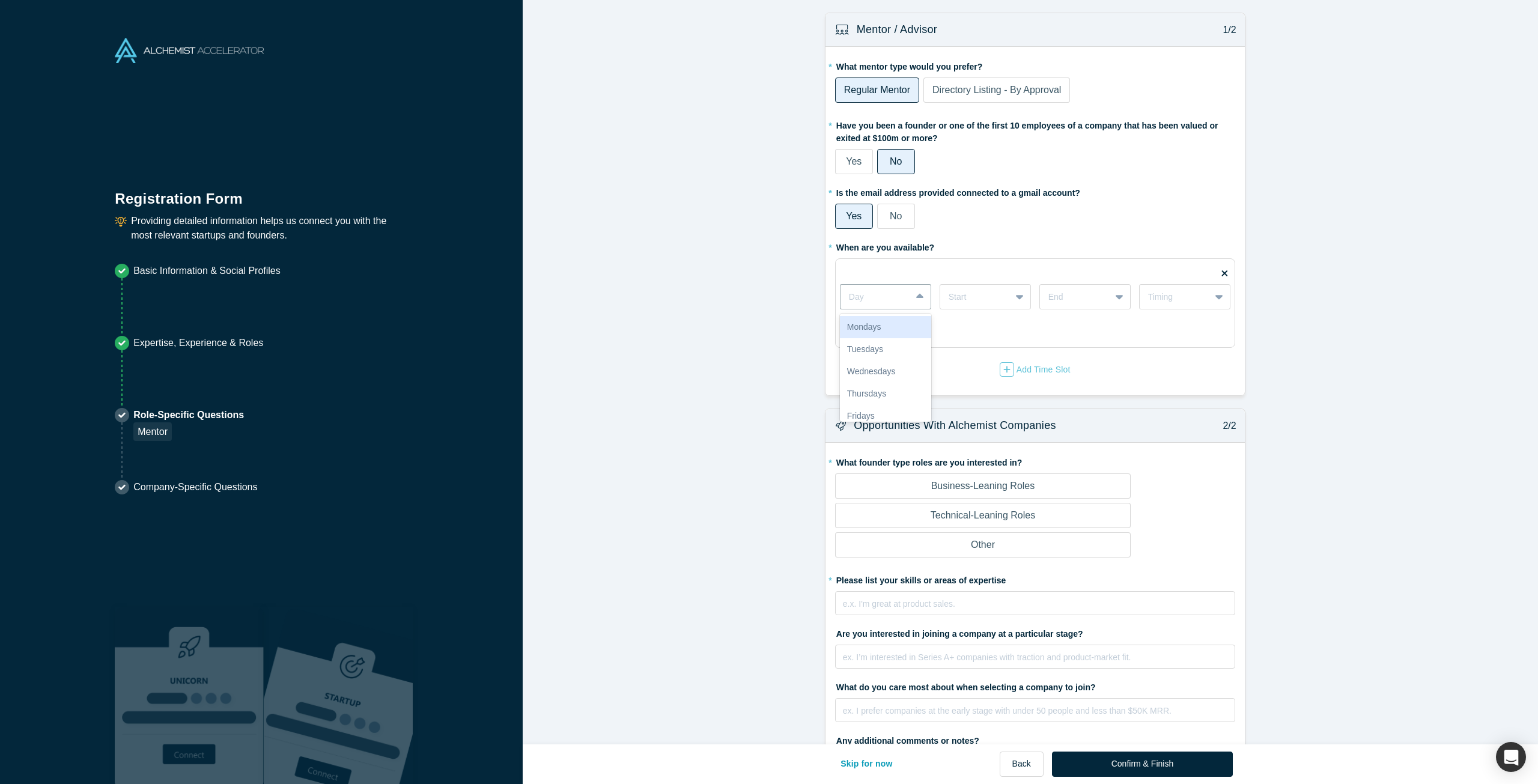
click at [869, 324] on div "Mondays" at bounding box center [886, 327] width 91 height 22
click at [970, 290] on div at bounding box center [975, 297] width 53 height 15
click at [964, 365] on div "4pm" at bounding box center [985, 369] width 91 height 22
click at [1086, 306] on div "End" at bounding box center [1085, 297] width 91 height 25
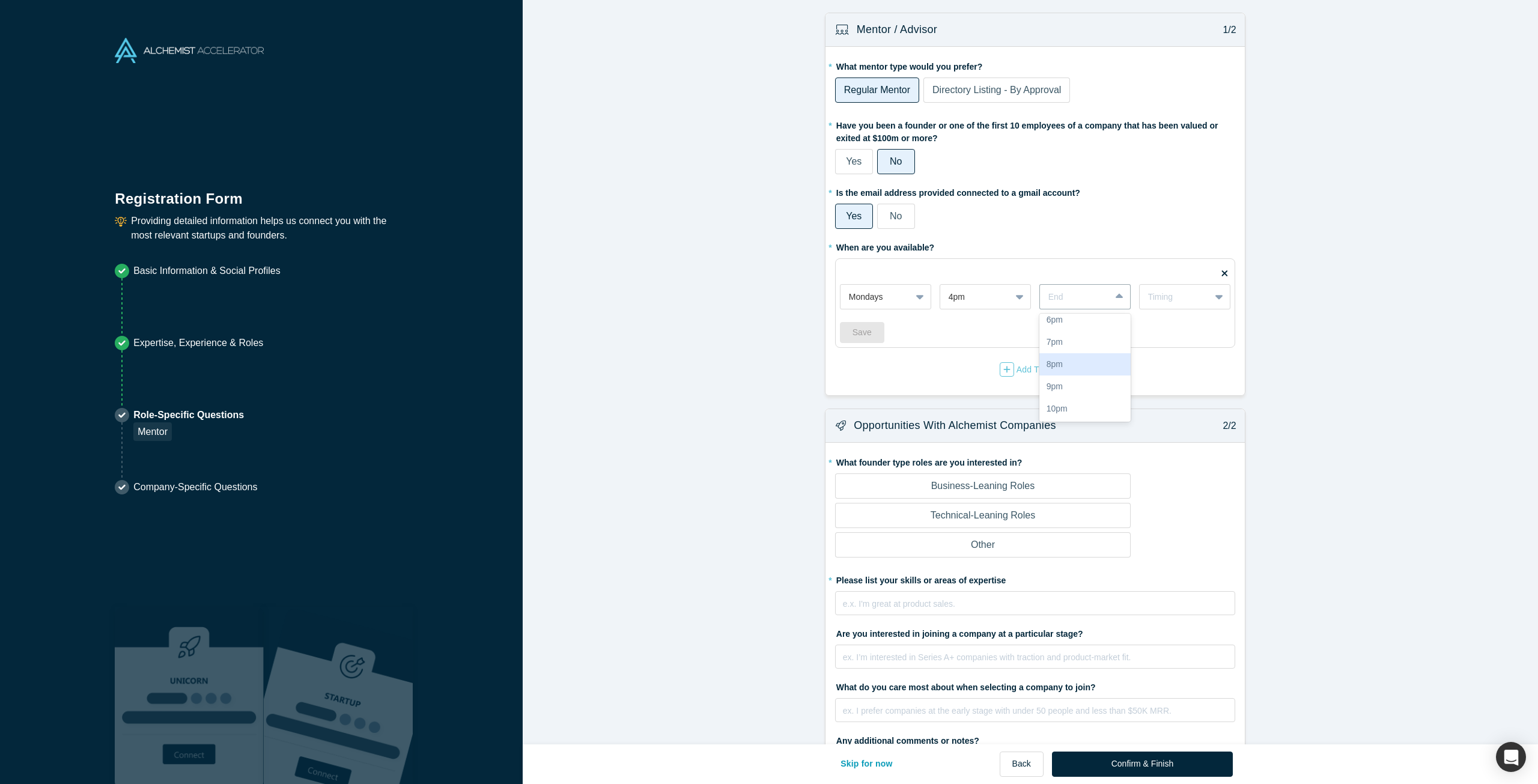
scroll to position [274, 0]
click at [1070, 382] on div "9pm" at bounding box center [1085, 386] width 91 height 22
click at [1153, 298] on div "Timing" at bounding box center [1175, 297] width 53 height 13
click at [1159, 324] on div "Weekly" at bounding box center [1184, 327] width 91 height 22
click at [861, 330] on button "Save" at bounding box center [862, 332] width 44 height 21
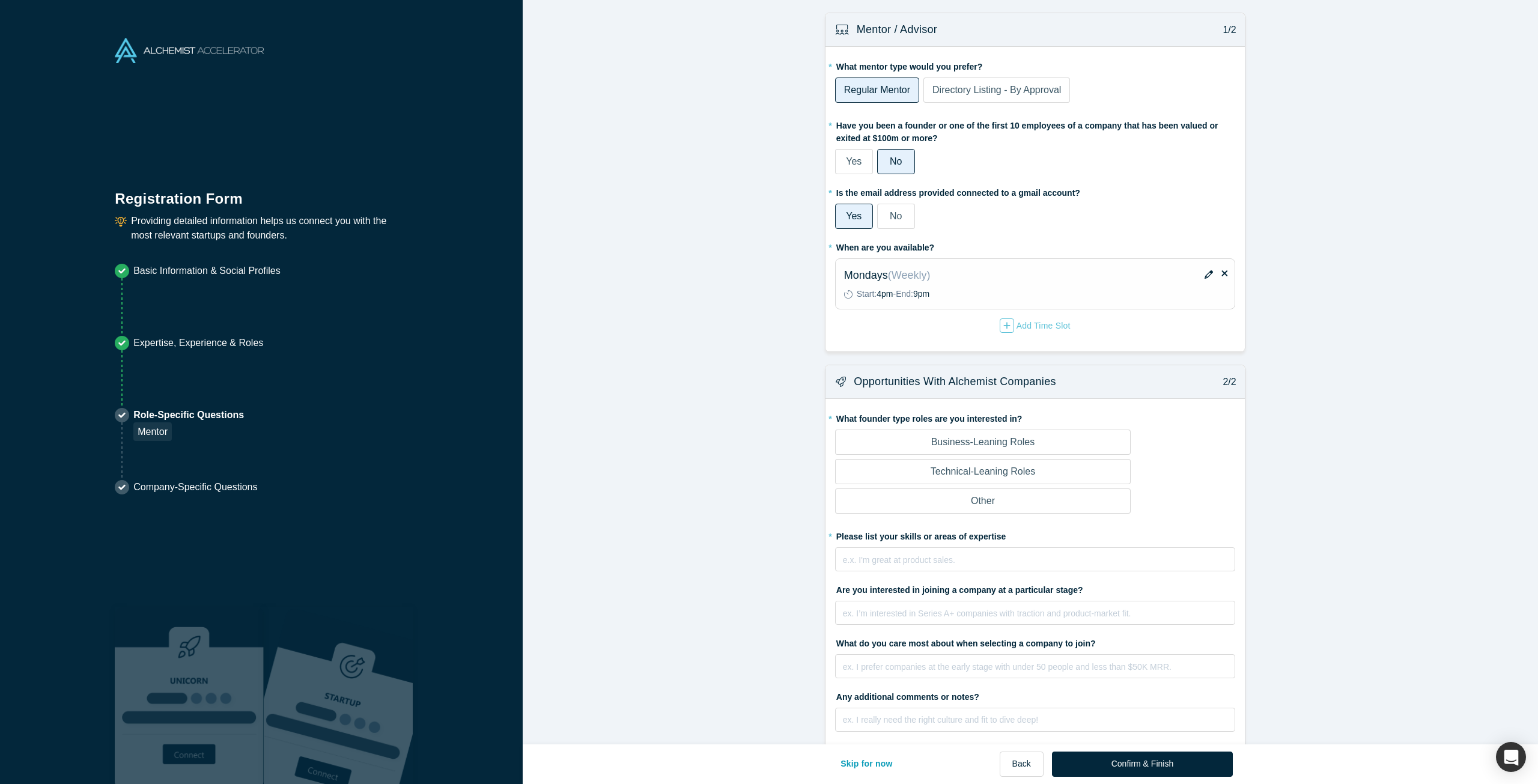
click at [905, 442] on label "Business-Leaning Roles" at bounding box center [983, 442] width 295 height 25
click at [0, 0] on input "Business-Leaning Roles" at bounding box center [0, 0] width 0 height 0
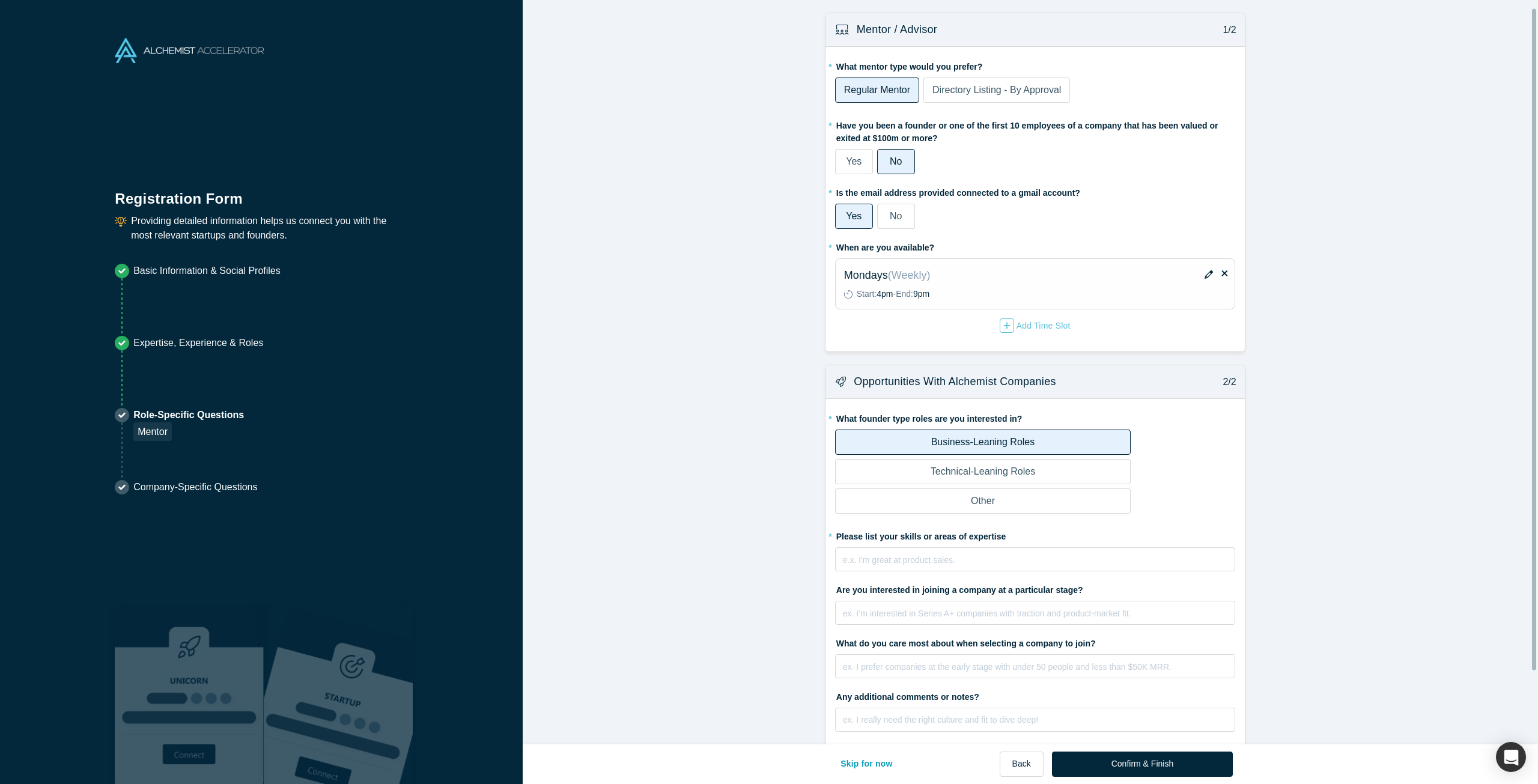
scroll to position [91, 0]
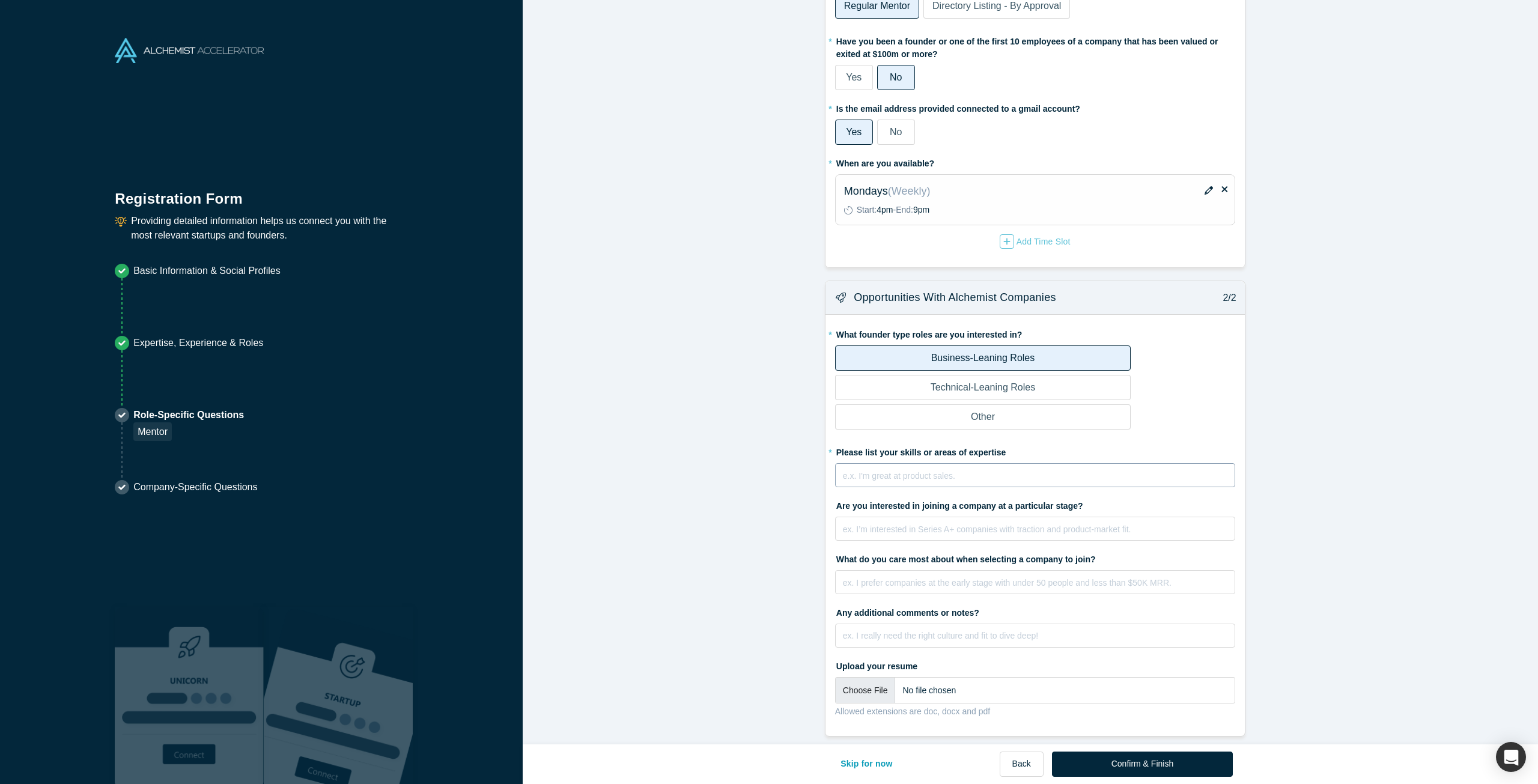
click at [894, 468] on div "rdw-editor" at bounding box center [1035, 473] width 384 height 13
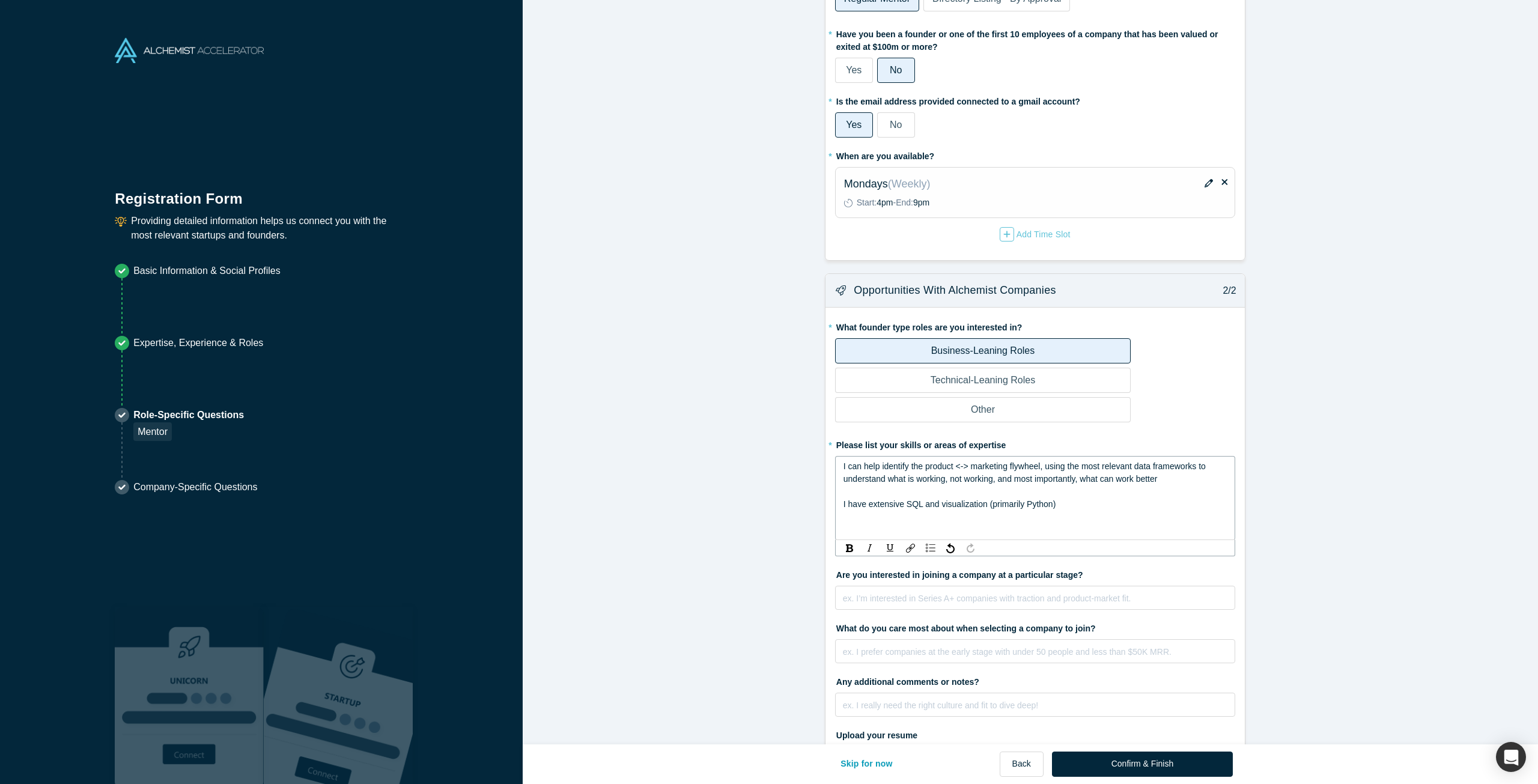
click at [844, 488] on div "rdw-editor" at bounding box center [1035, 491] width 384 height 13
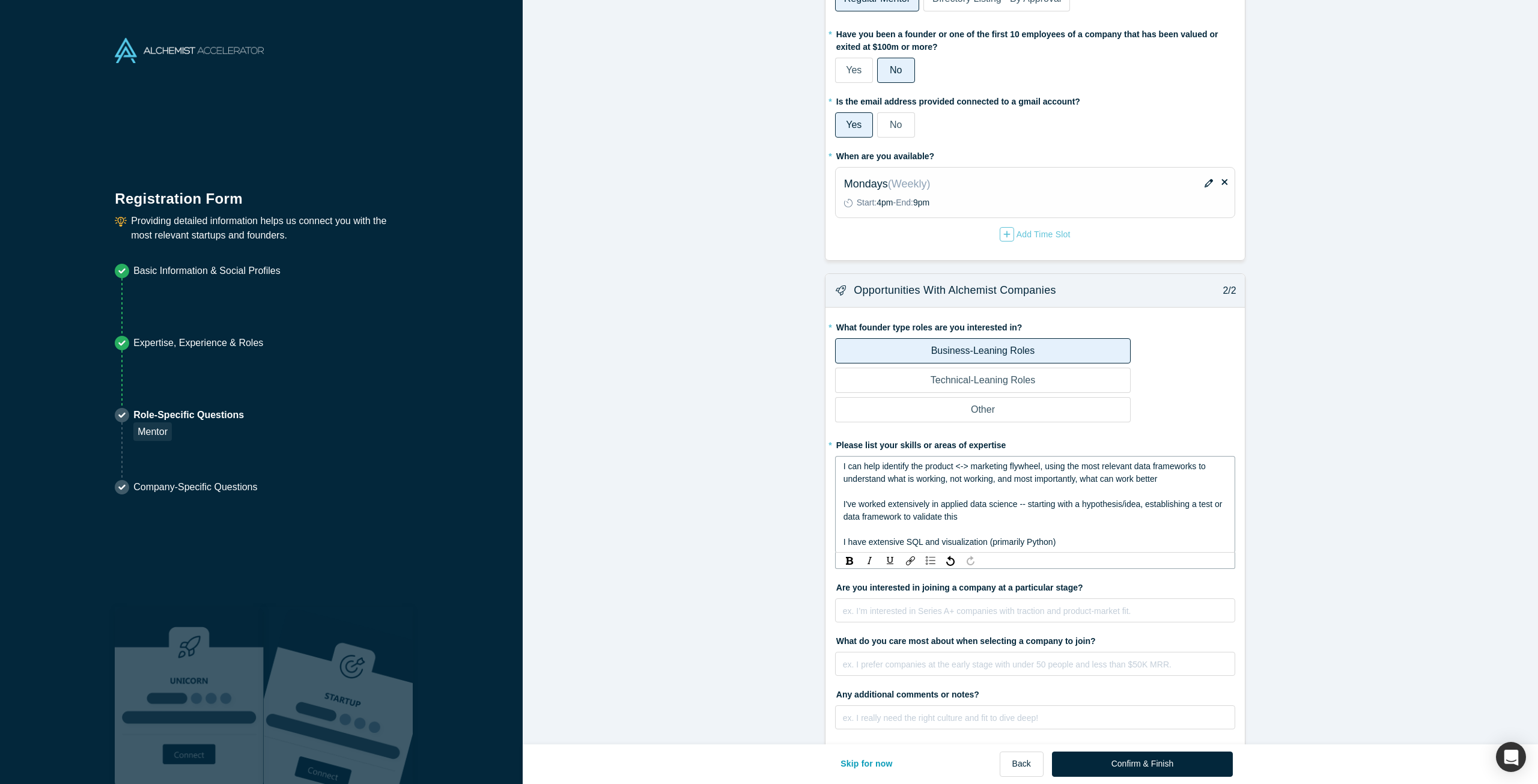
drag, startPoint x: 969, startPoint y: 516, endPoint x: 1022, endPoint y: 498, distance: 56.0
click at [1022, 498] on div "I've worked extensively in applied data science -- starting with a hypothesis/i…" at bounding box center [1035, 510] width 384 height 25
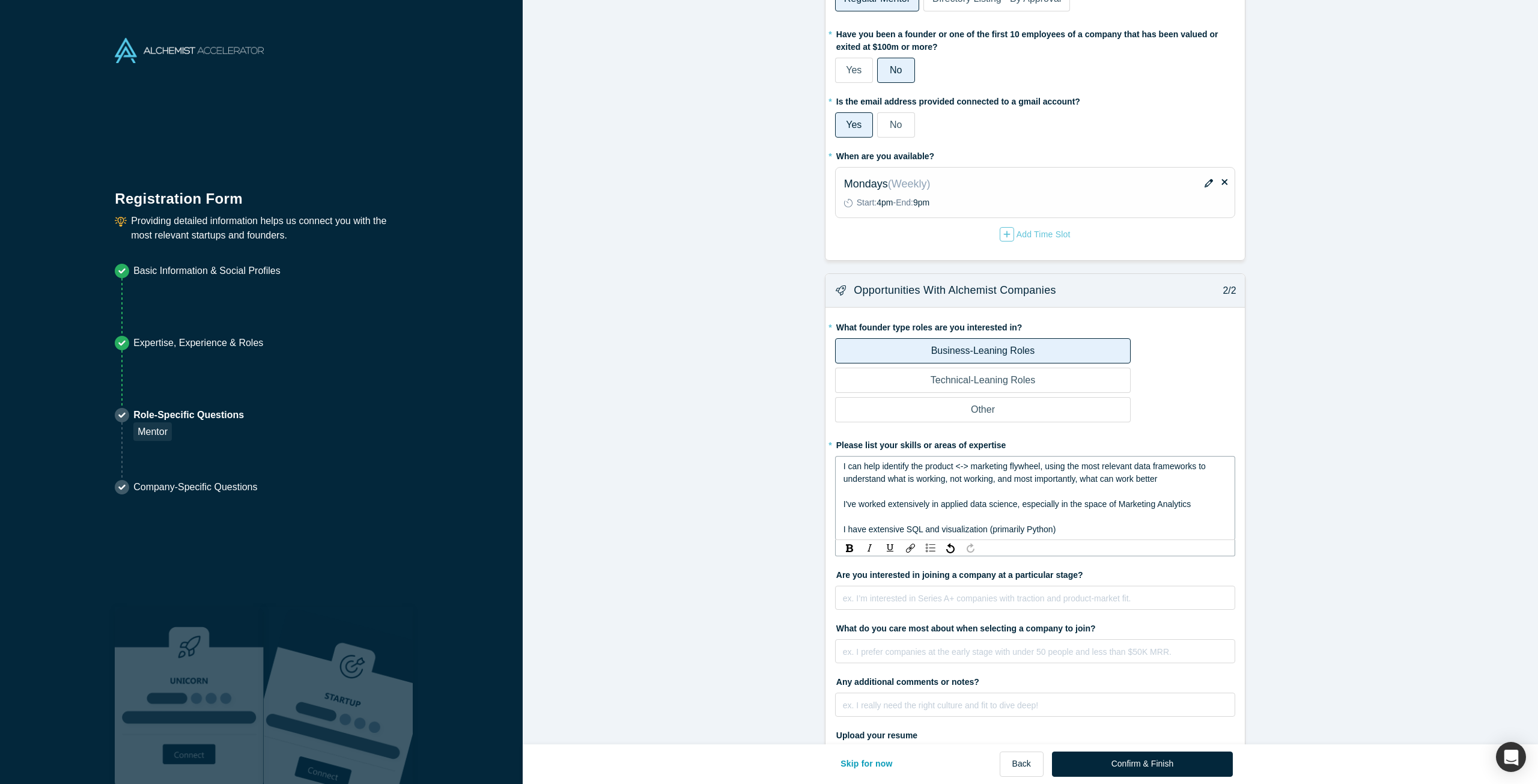
click at [1063, 526] on div "I have extensive SQL and visualization (primarily Python)" at bounding box center [1035, 529] width 384 height 13
click at [948, 593] on div "ex. I’m interested in Series A+ companies with traction and product-market fit." at bounding box center [1035, 552] width 400 height 84
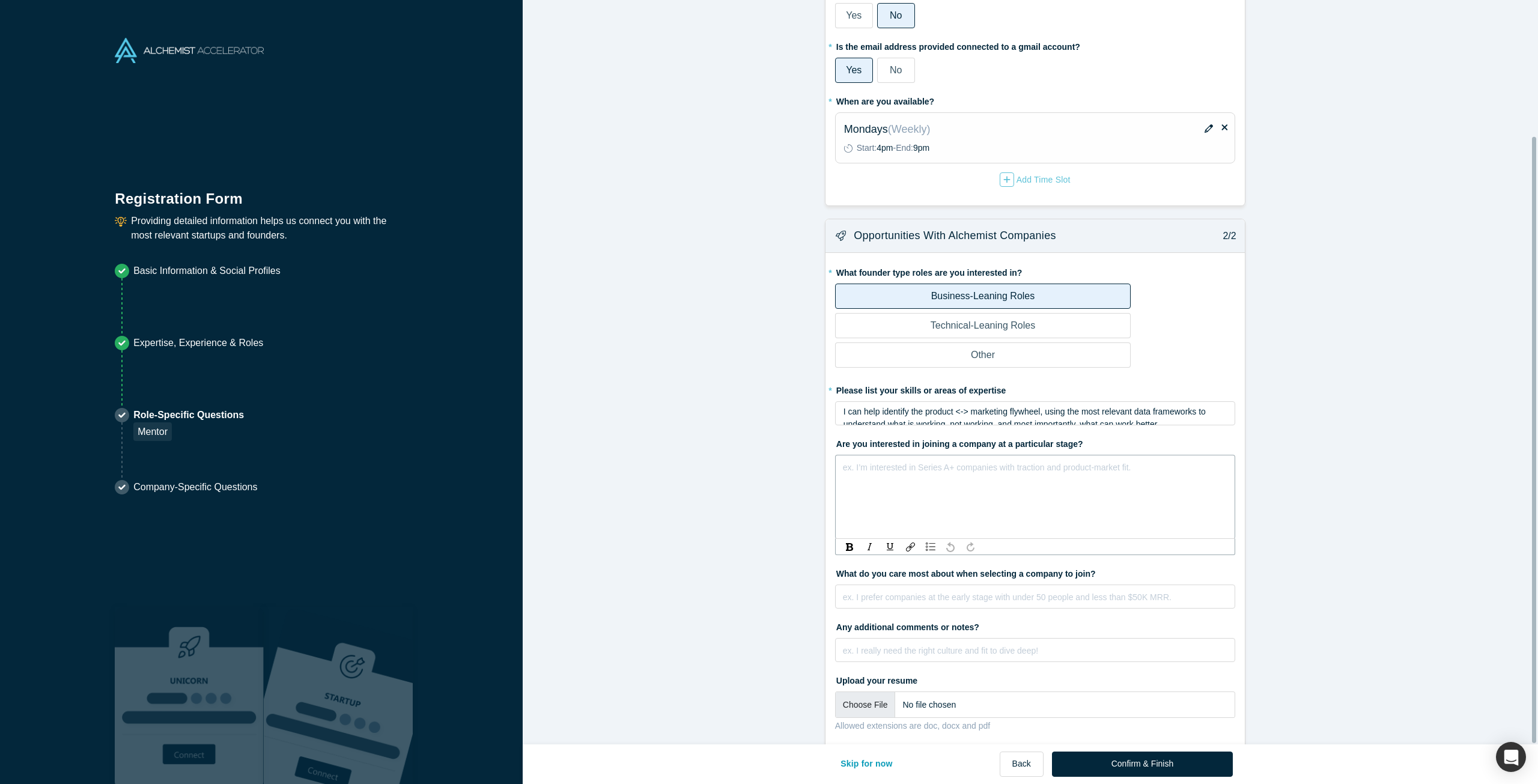
scroll to position [167, 0]
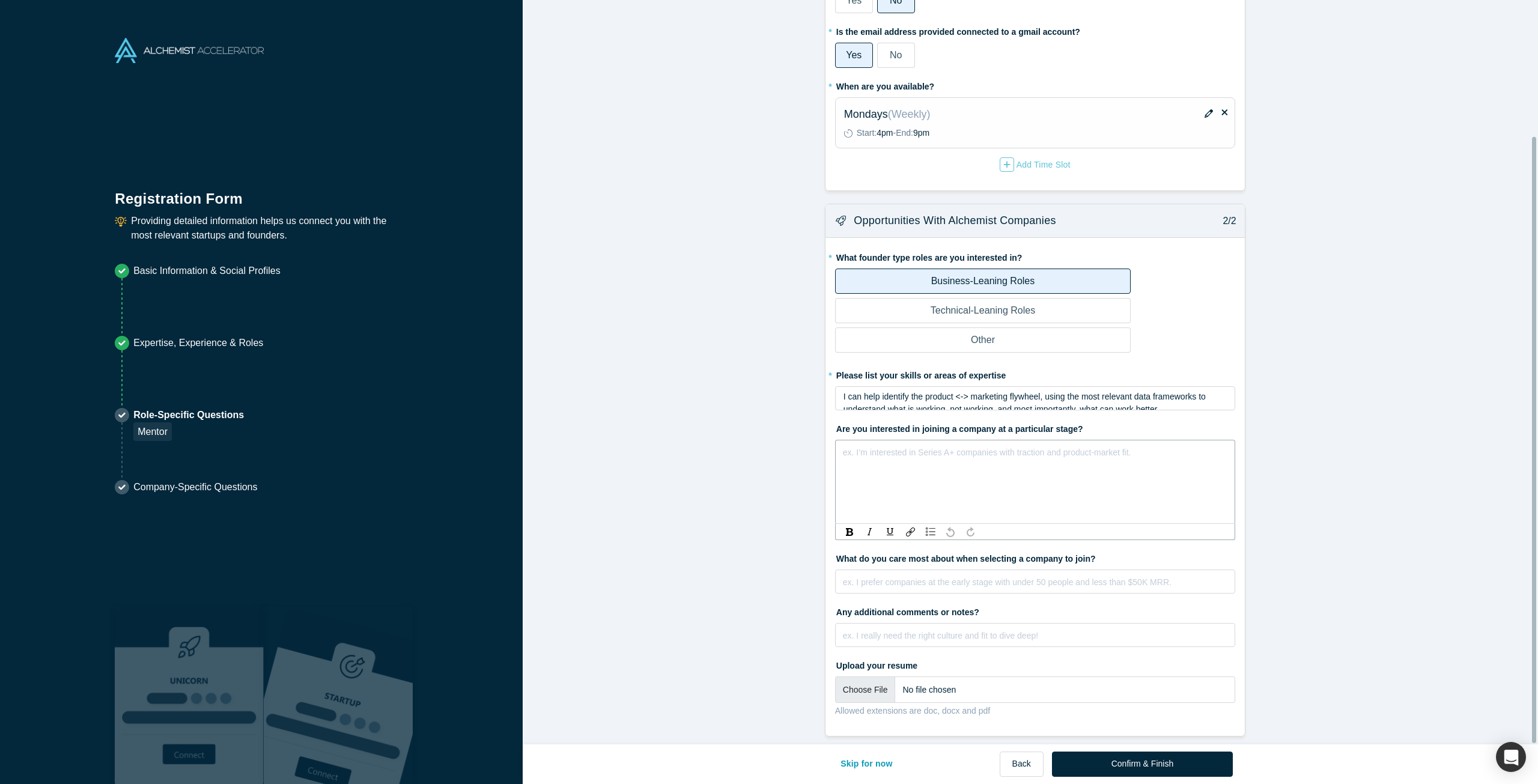
drag, startPoint x: 1204, startPoint y: 757, endPoint x: 1194, endPoint y: 761, distance: 10.8
click at [1204, 758] on button "Confirm & Finish" at bounding box center [1142, 764] width 181 height 25
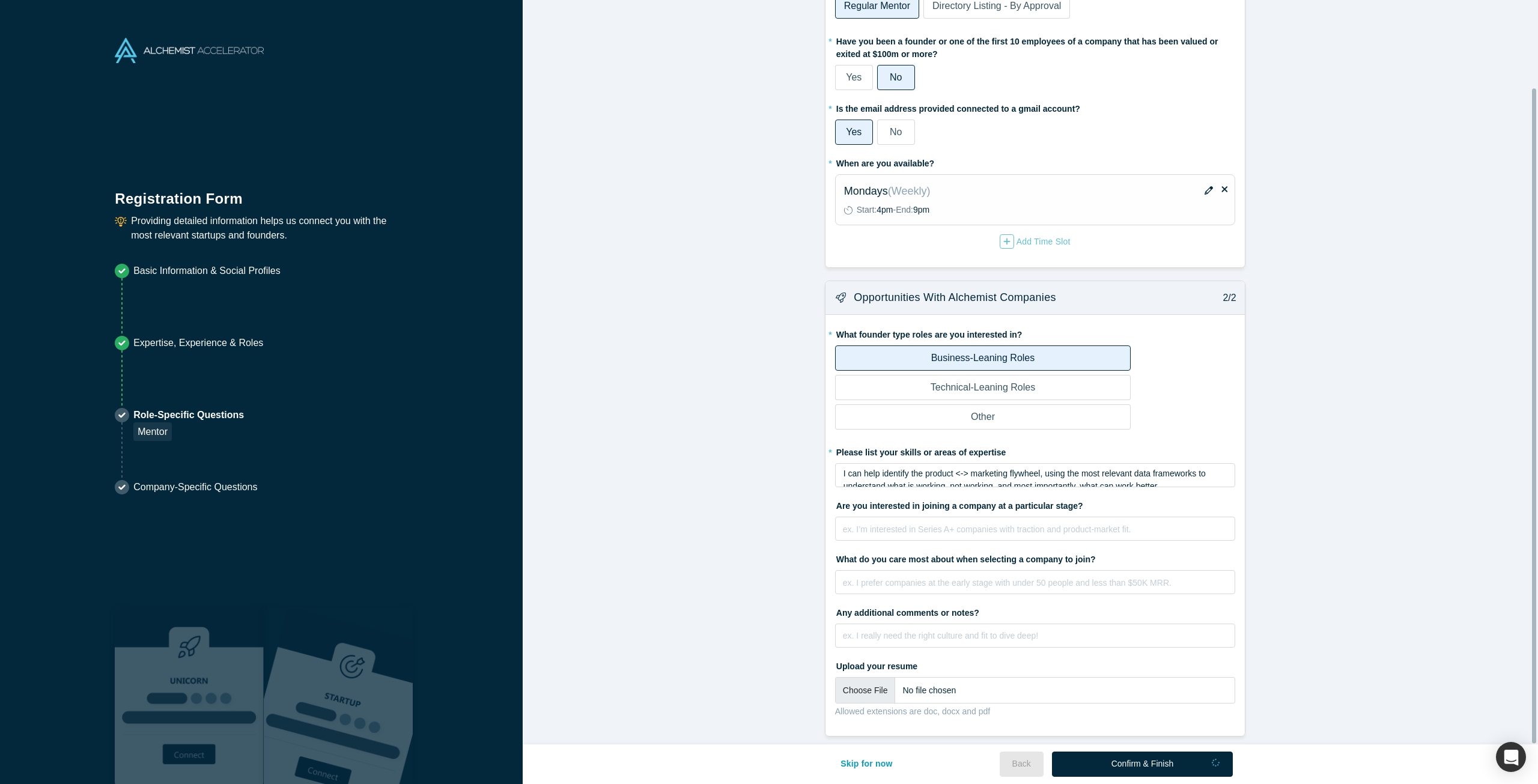
scroll to position [91, 0]
